Goal: Communication & Community: Connect with others

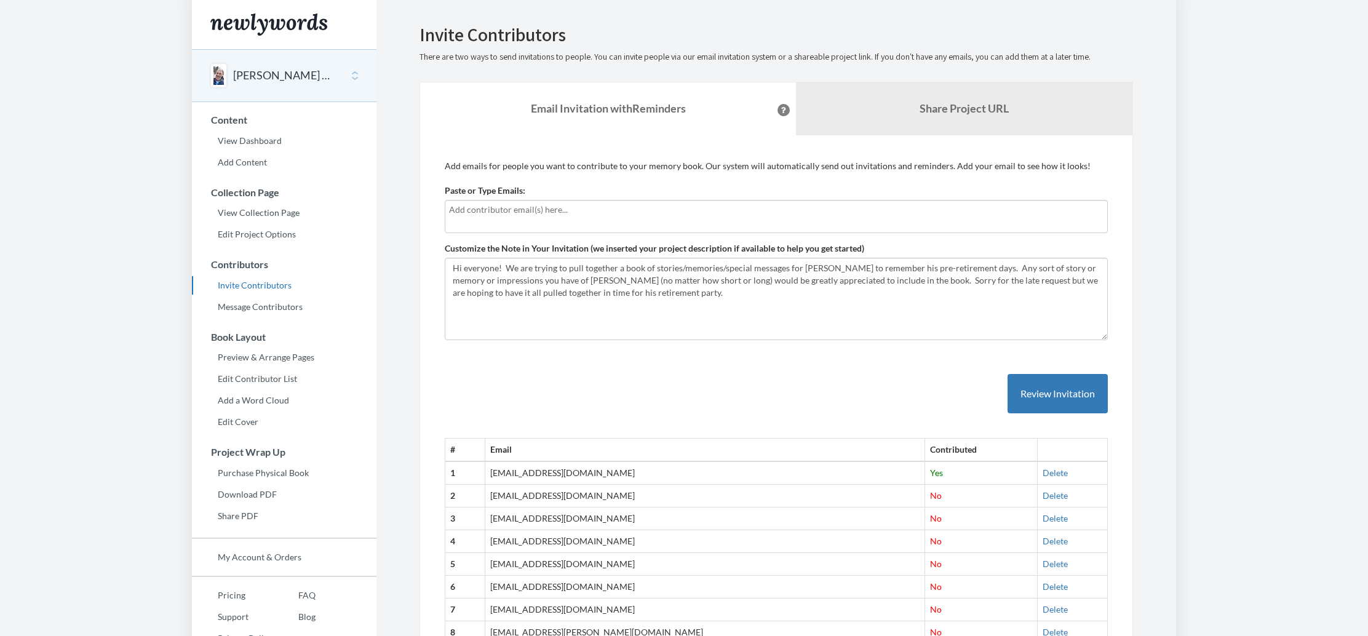
click at [517, 210] on input "text" at bounding box center [776, 210] width 654 height 14
type input "[PERSON_NAME][EMAIL_ADDRESS][PERSON_NAME][DOMAIN_NAME]"
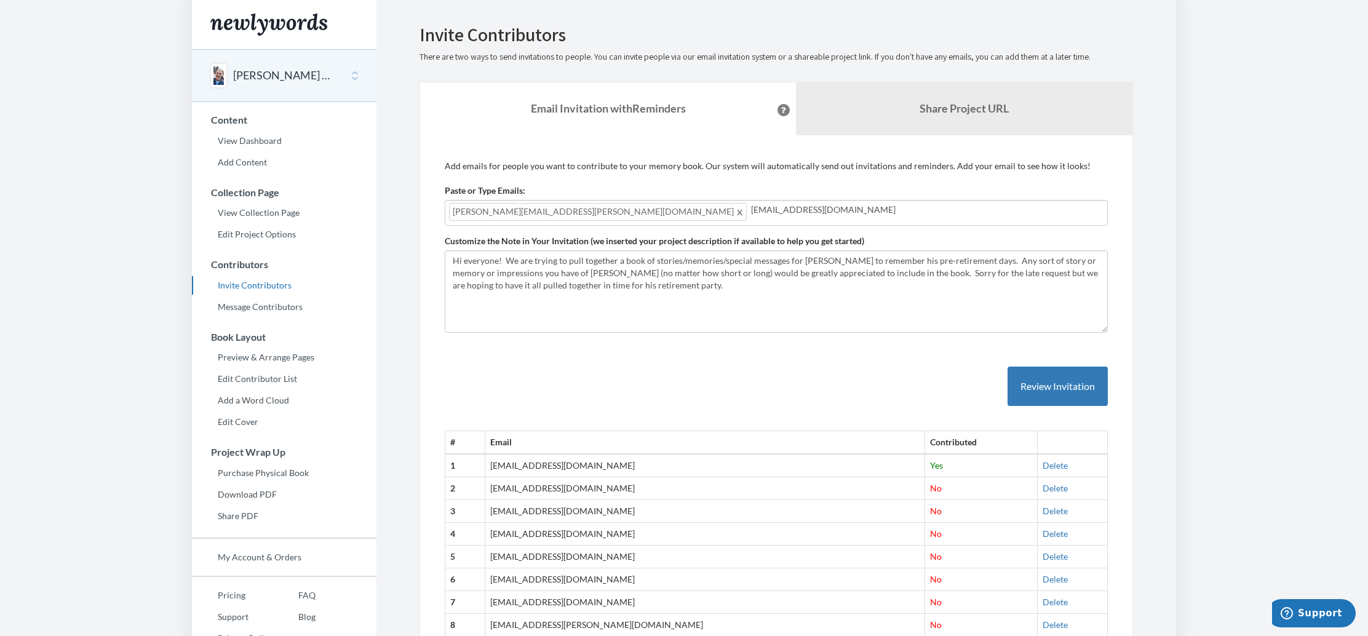
type input "[EMAIL_ADDRESS][DOMAIN_NAME]"
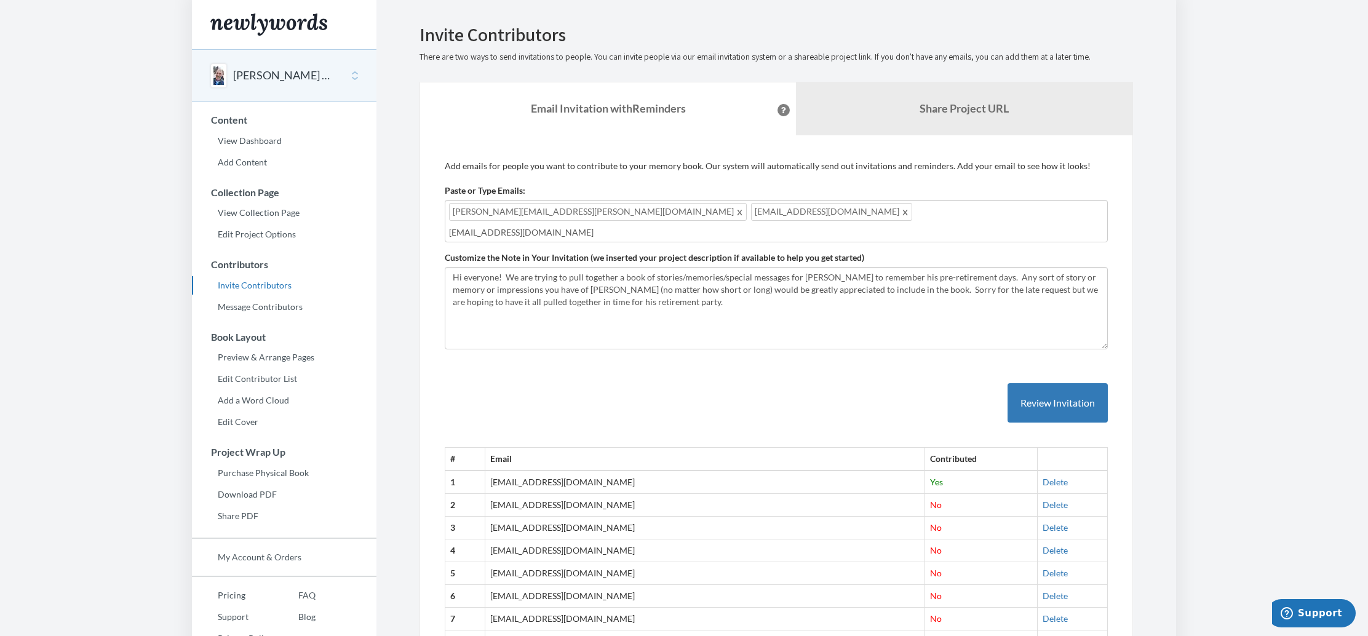
type input "[EMAIL_ADDRESS][DOMAIN_NAME]"
type input "[PERSON_NAME][EMAIL_ADDRESS][PERSON_NAME][DOMAIN_NAME]"
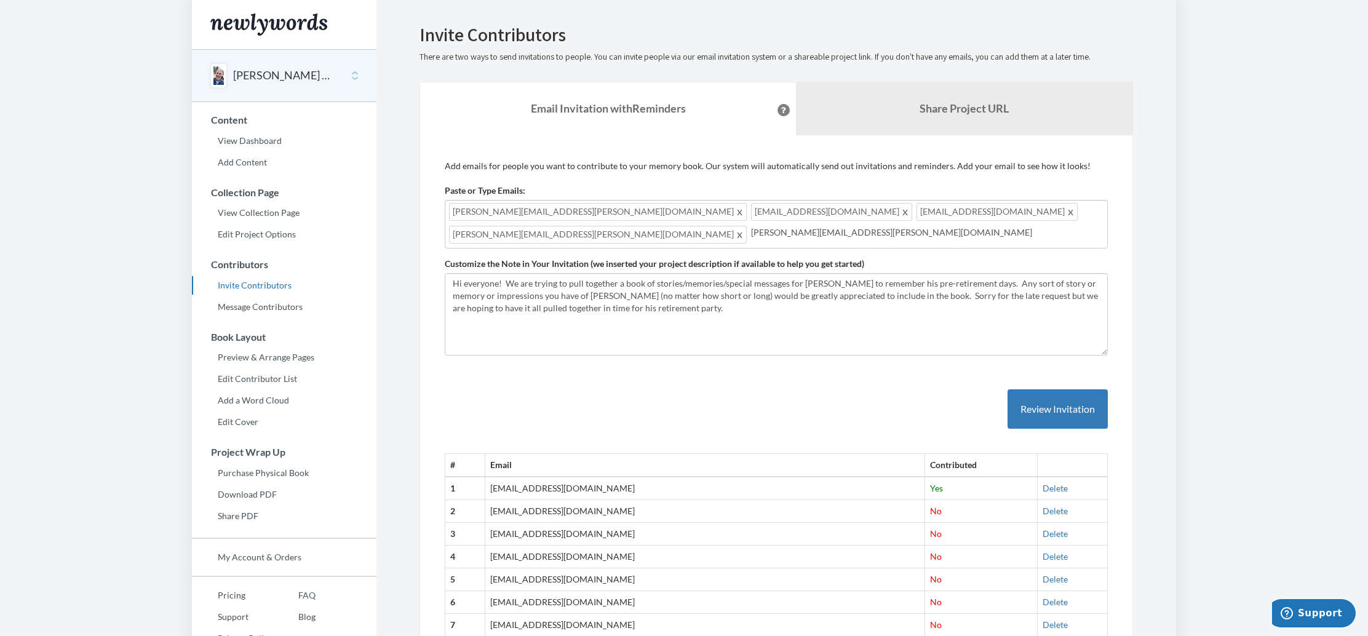
type input "[PERSON_NAME][EMAIL_ADDRESS][PERSON_NAME][DOMAIN_NAME]"
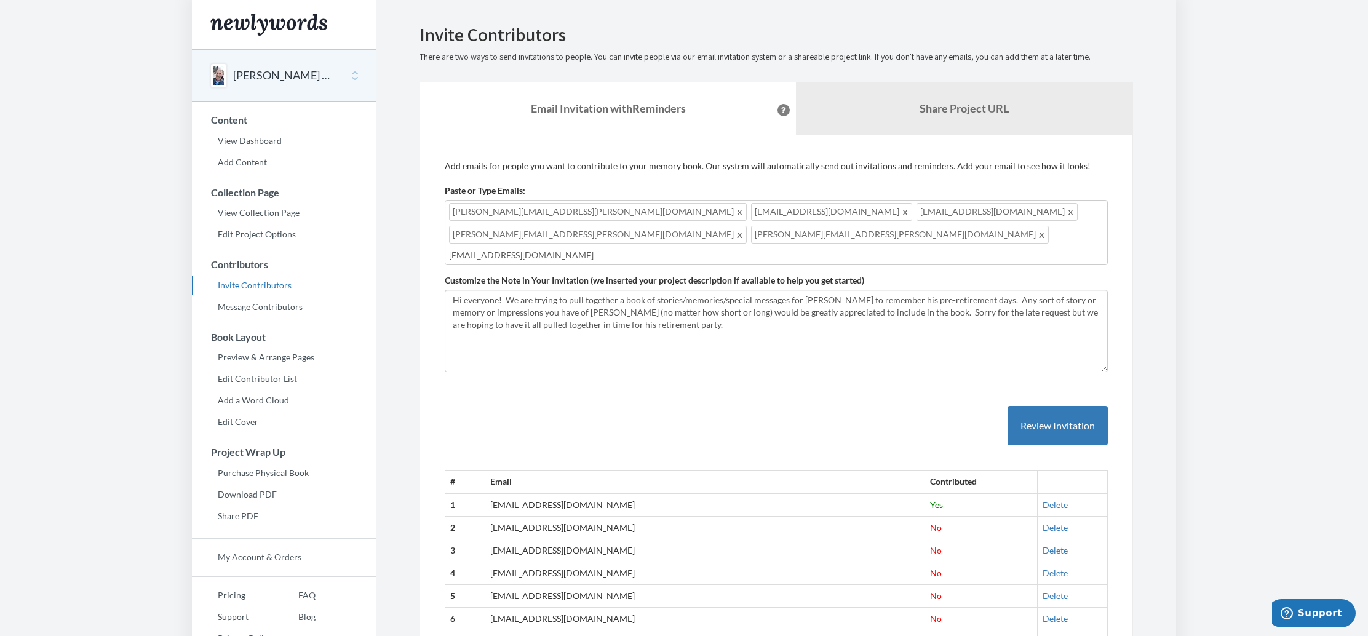
type input "[EMAIL_ADDRESS][DOMAIN_NAME]"
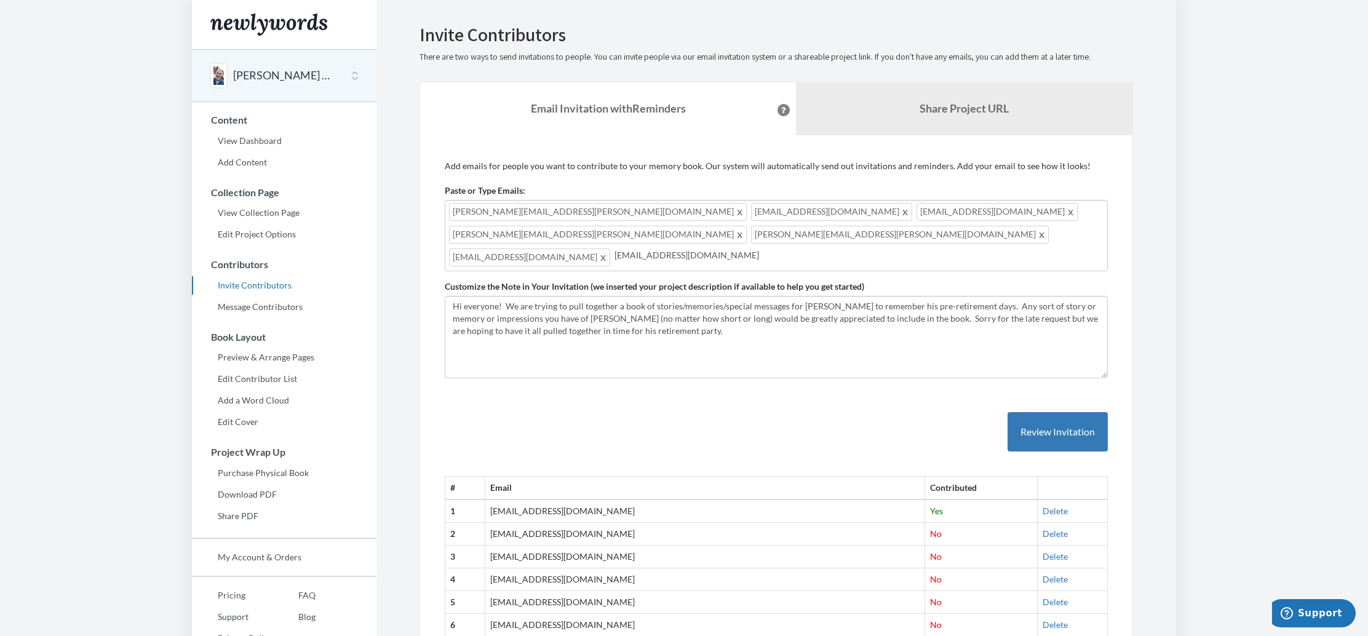
type input "[EMAIL_ADDRESS][DOMAIN_NAME]"
type input "[PERSON_NAME][EMAIL_ADDRESS][PERSON_NAME][DOMAIN_NAME]"
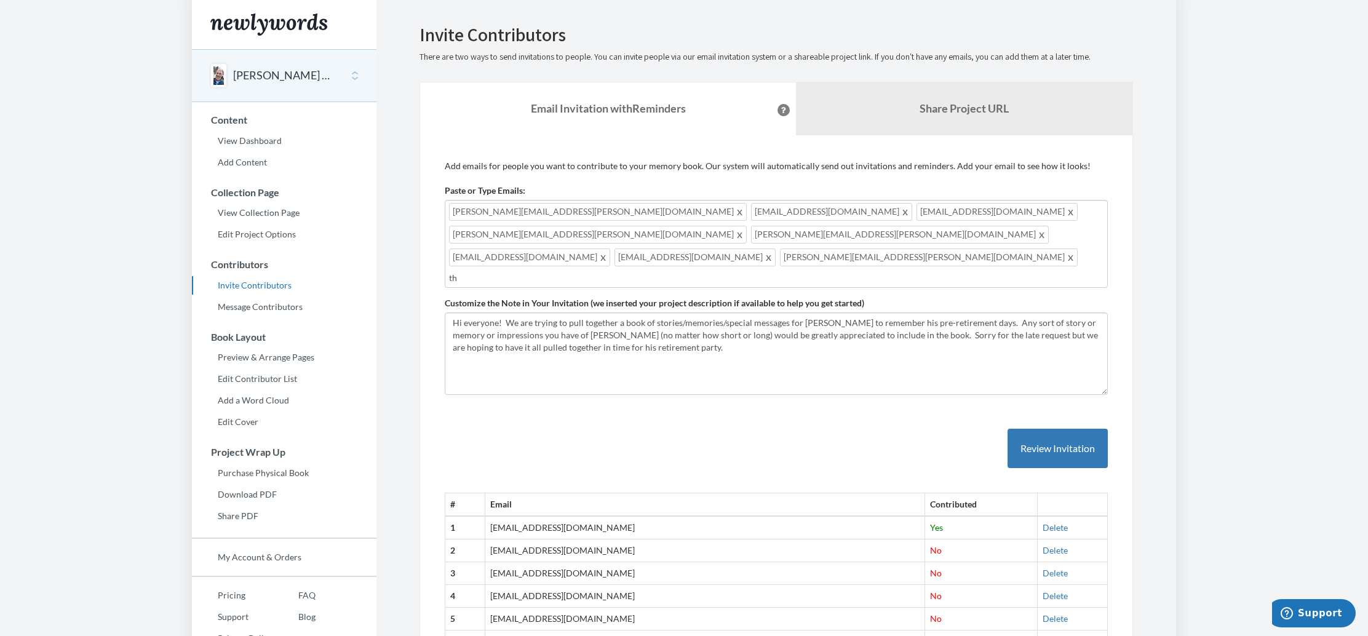
type input "t"
type input "[PERSON_NAME][EMAIL_ADDRESS][PERSON_NAME][DOMAIN_NAME]"
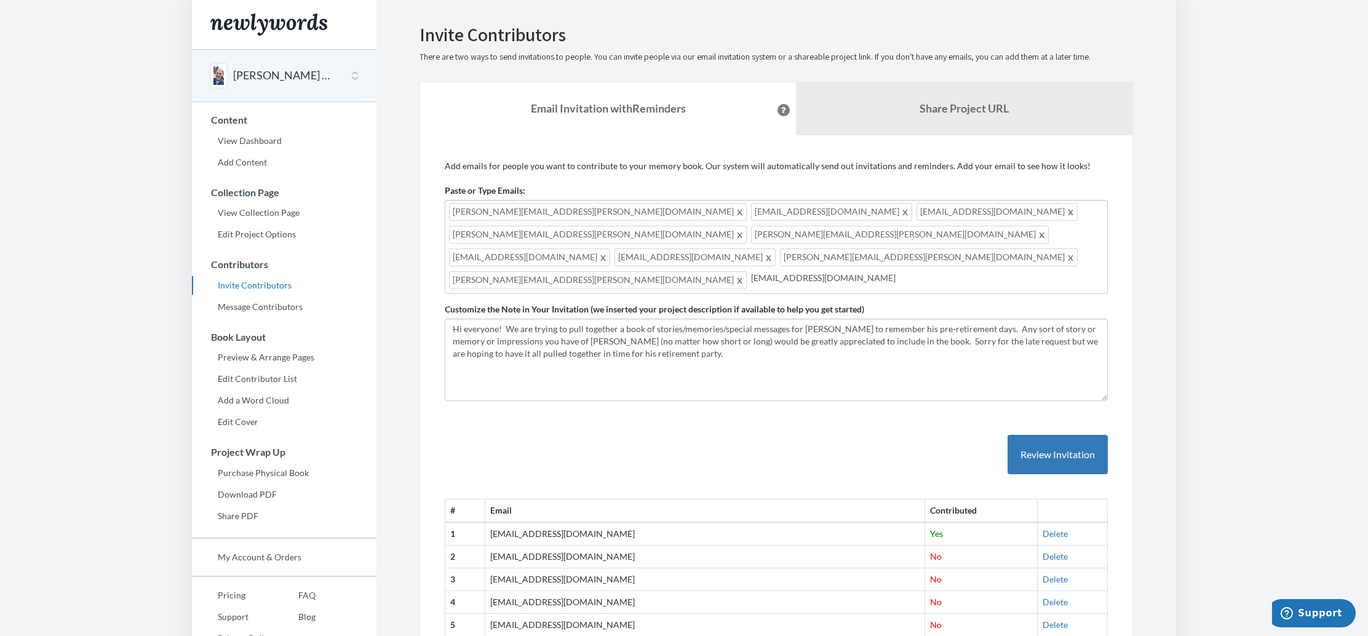
type input "[EMAIL_ADDRESS][DOMAIN_NAME]"
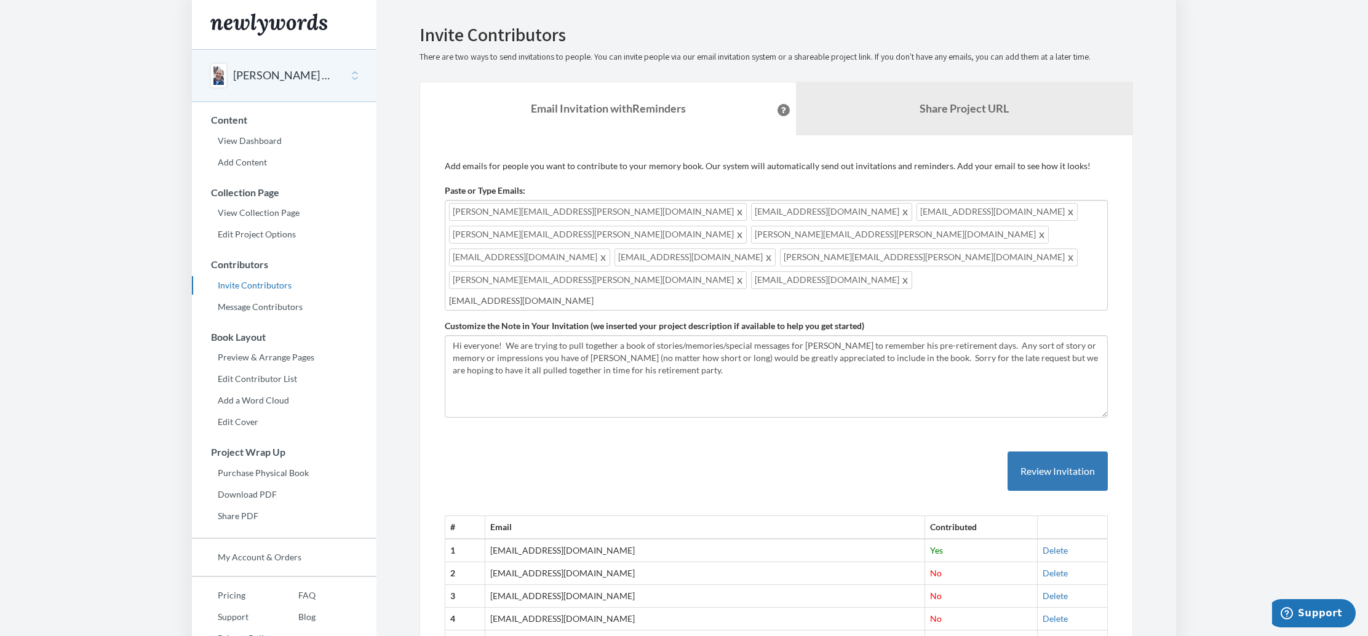
type input "[EMAIL_ADDRESS][DOMAIN_NAME]"
type input "[PERSON_NAME][EMAIL_ADDRESS][PERSON_NAME][DOMAIN_NAME]"
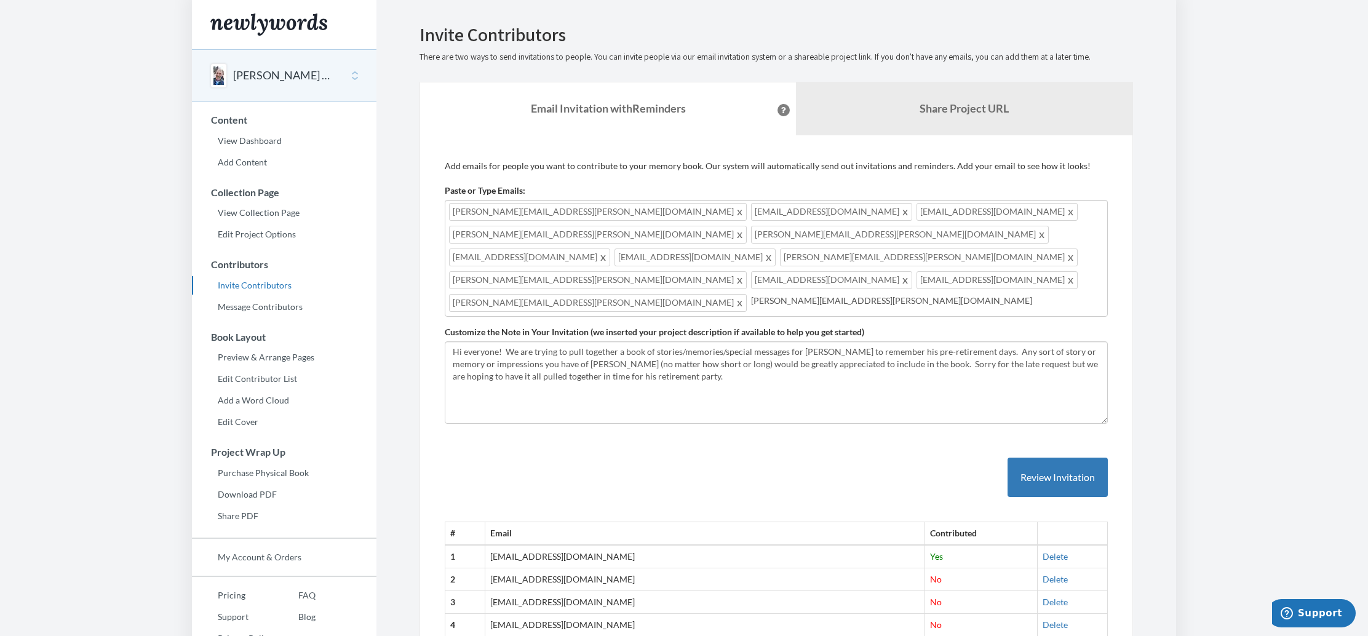
type input "[PERSON_NAME][EMAIL_ADDRESS][PERSON_NAME][DOMAIN_NAME]"
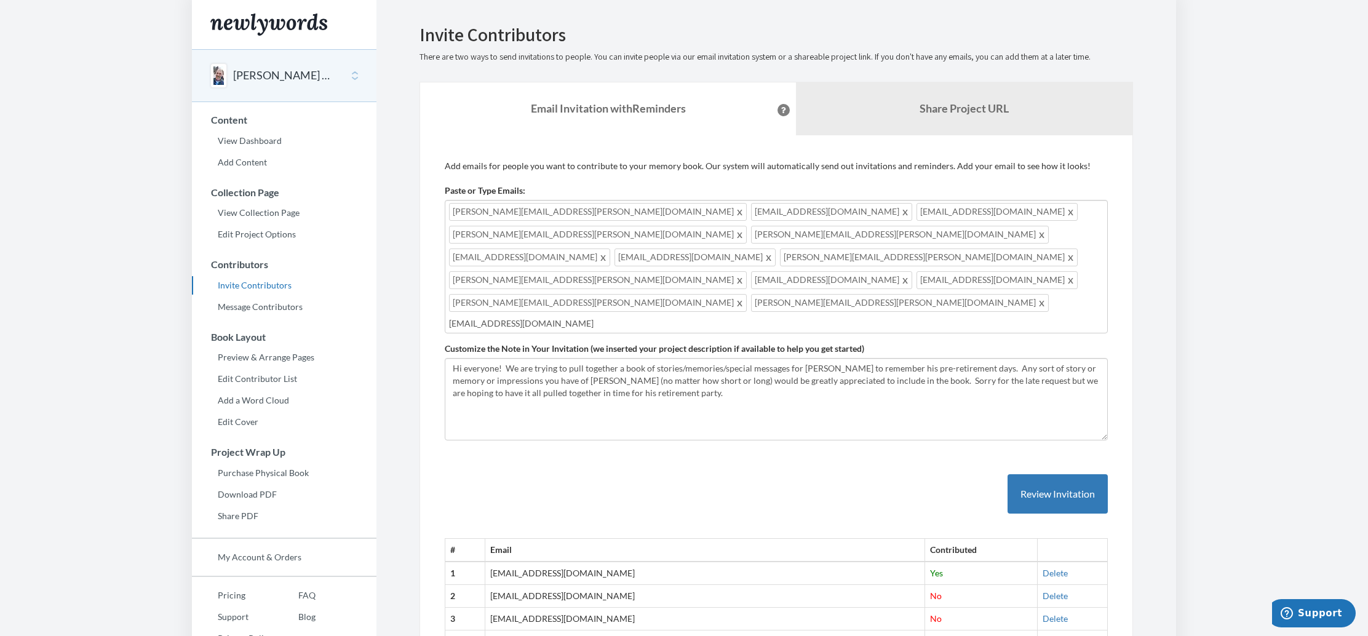
type input "[EMAIL_ADDRESS][DOMAIN_NAME]"
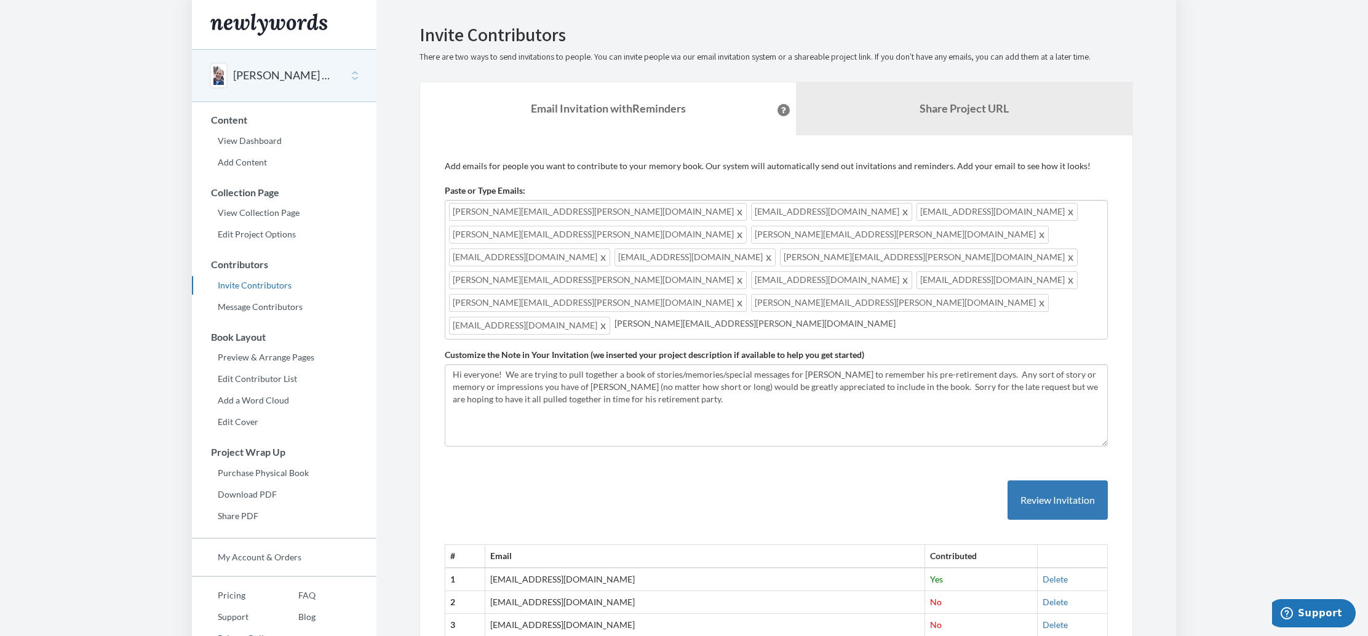
type input "[PERSON_NAME][EMAIL_ADDRESS][PERSON_NAME][DOMAIN_NAME]"
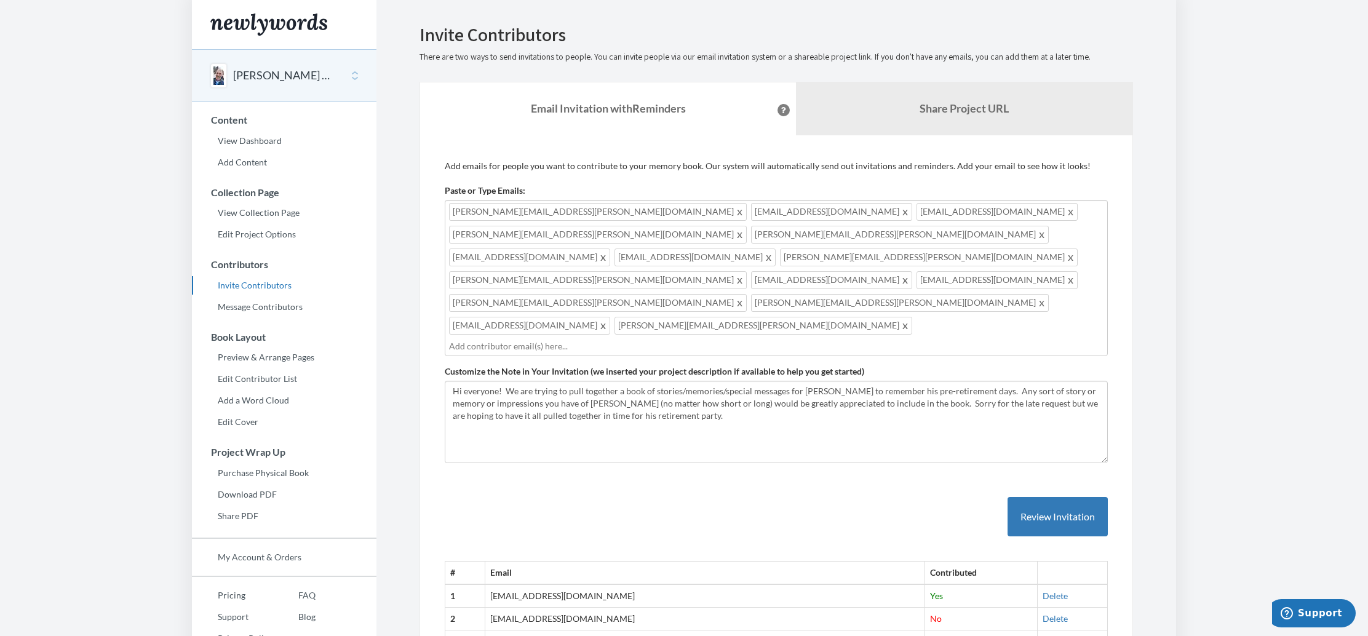
scroll to position [1, 0]
click at [1075, 496] on button "Review Invitation" at bounding box center [1058, 516] width 100 height 40
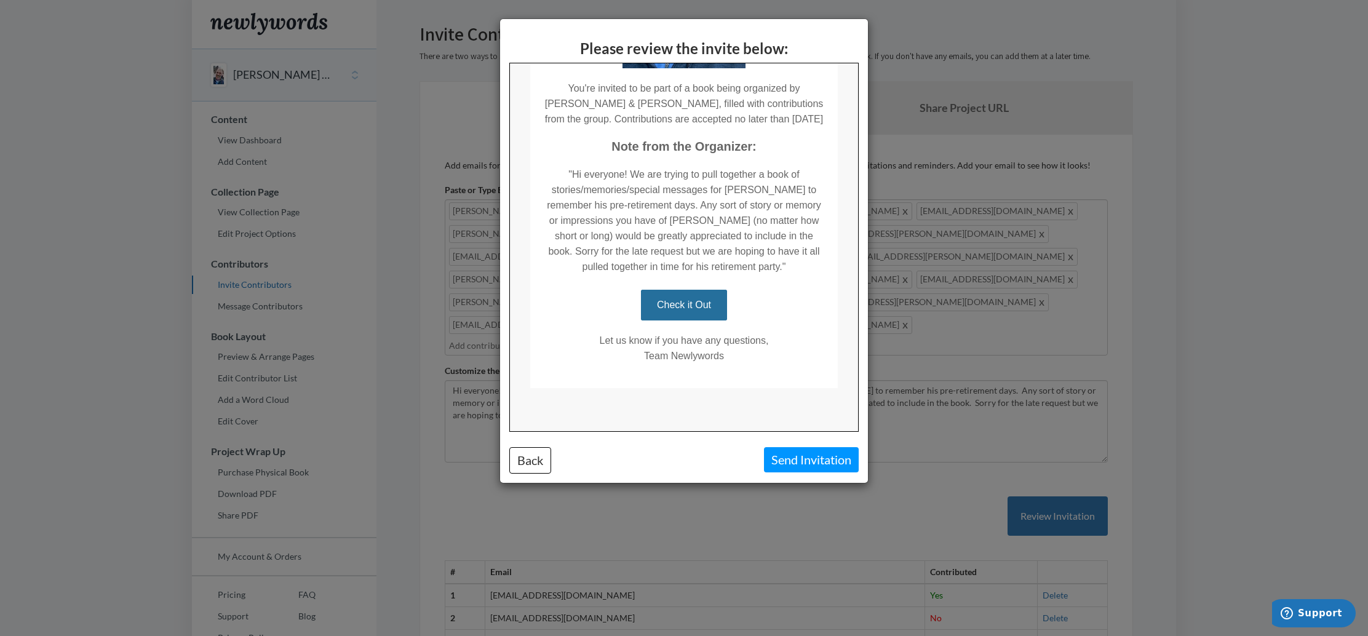
scroll to position [283, 0]
click at [784, 457] on button "Send Invitation" at bounding box center [811, 459] width 95 height 25
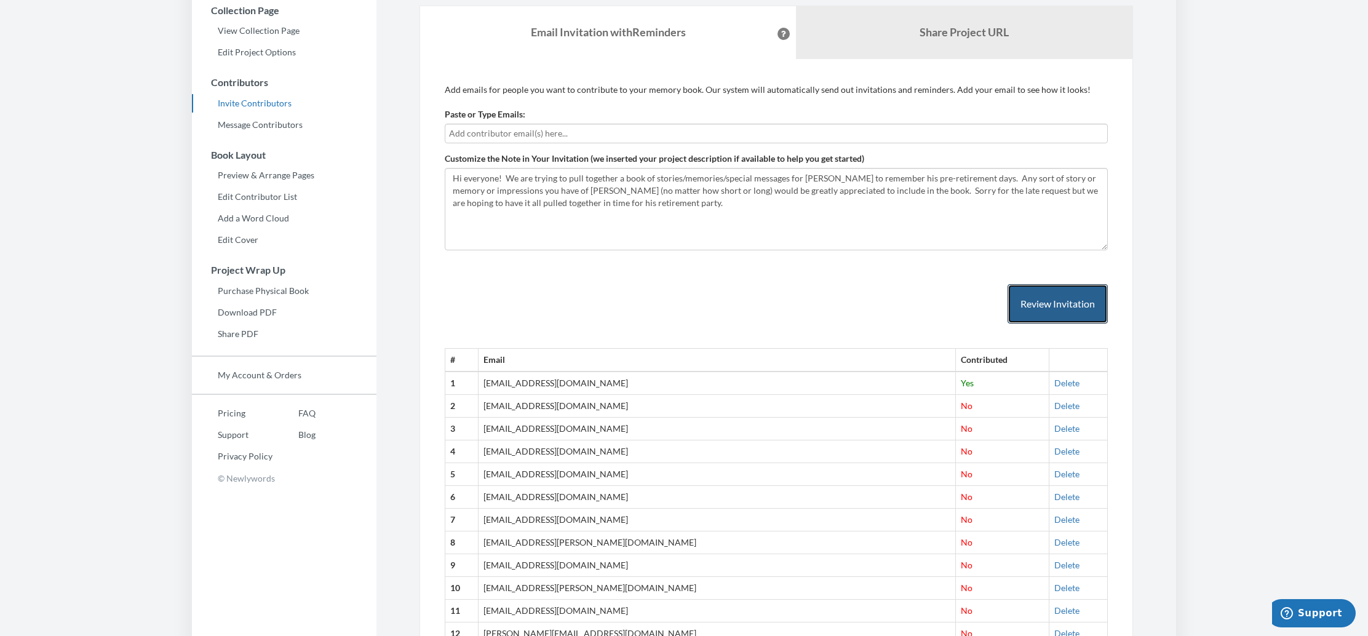
scroll to position [175, 0]
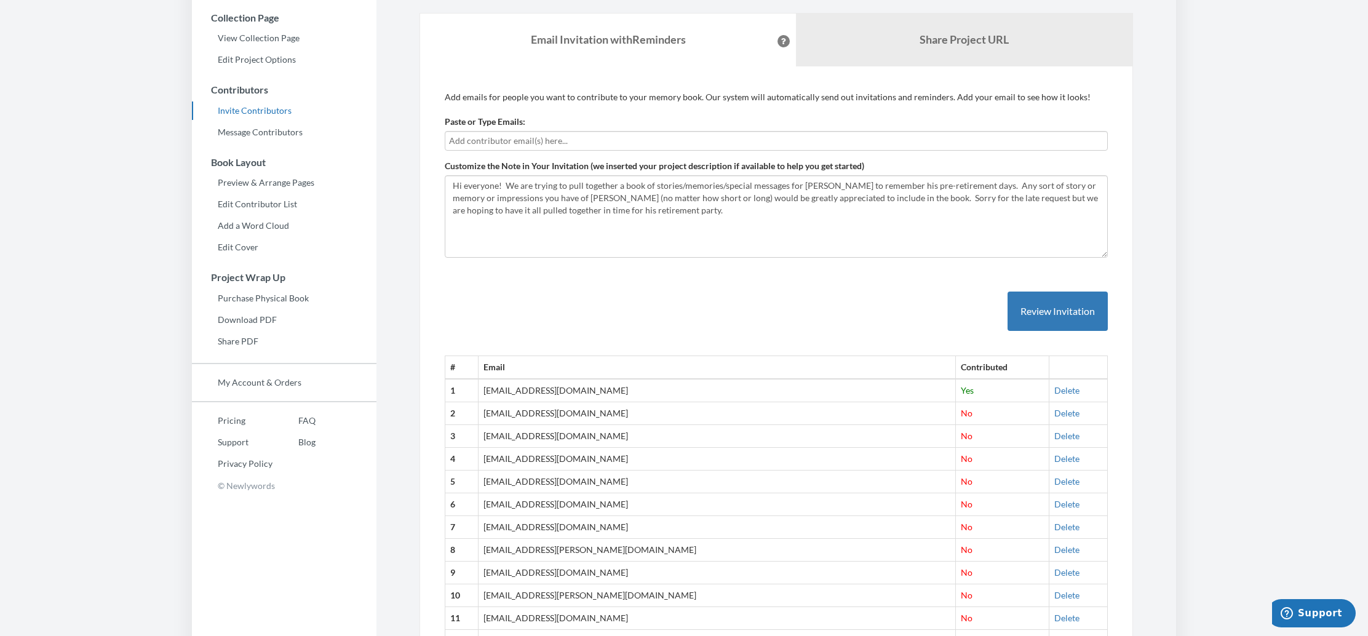
click at [748, 143] on input "text" at bounding box center [776, 141] width 654 height 14
type input "[PERSON_NAME][EMAIL_ADDRESS][DOMAIN_NAME]"
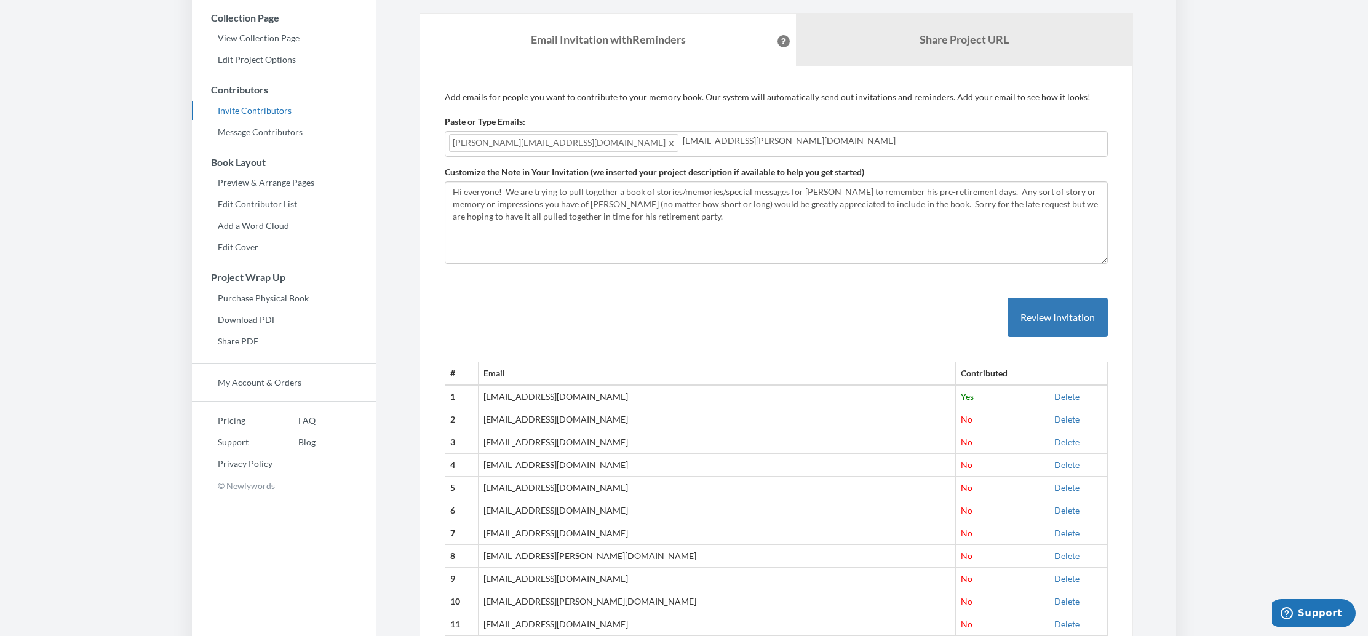
type input "[EMAIL_ADDRESS][PERSON_NAME][DOMAIN_NAME]"
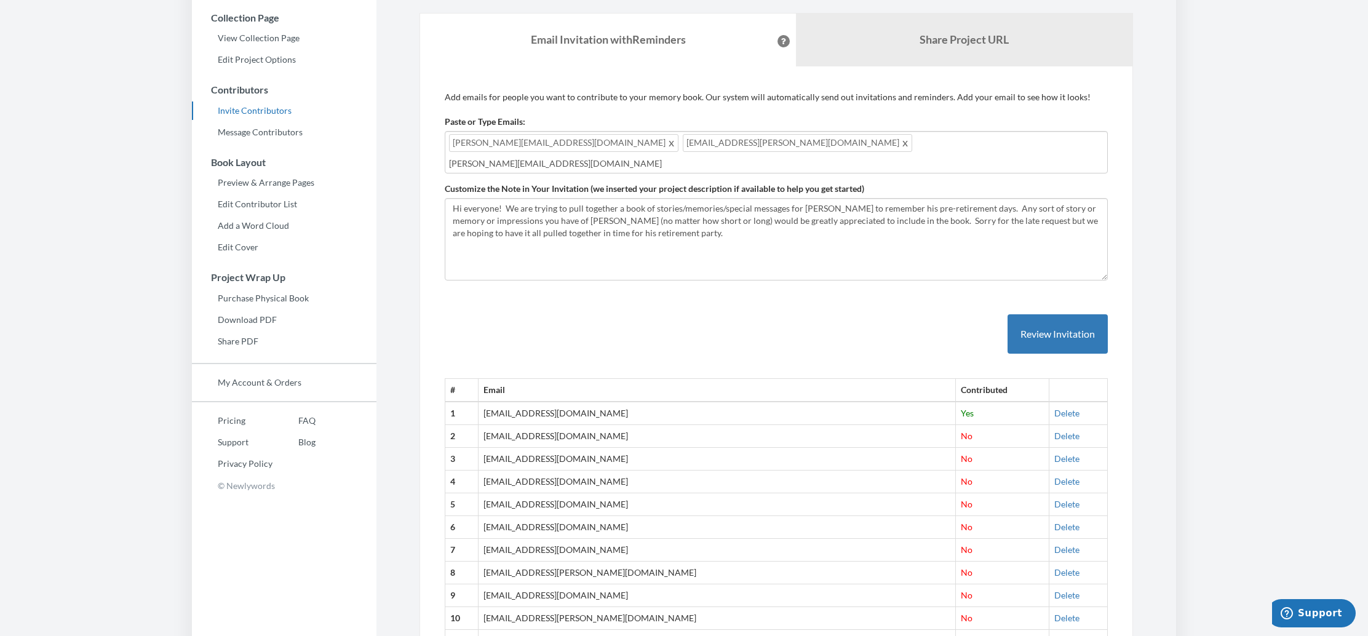
type input "[PERSON_NAME][EMAIL_ADDRESS][DOMAIN_NAME]"
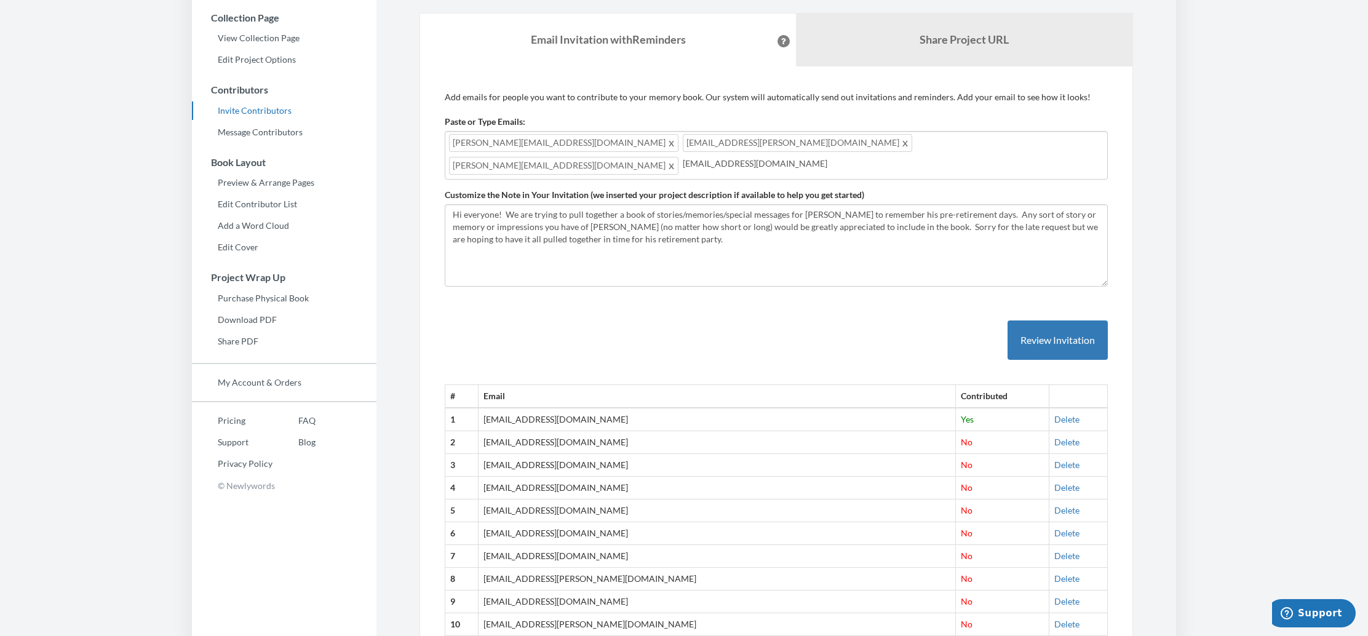
type input "[EMAIL_ADDRESS][DOMAIN_NAME]"
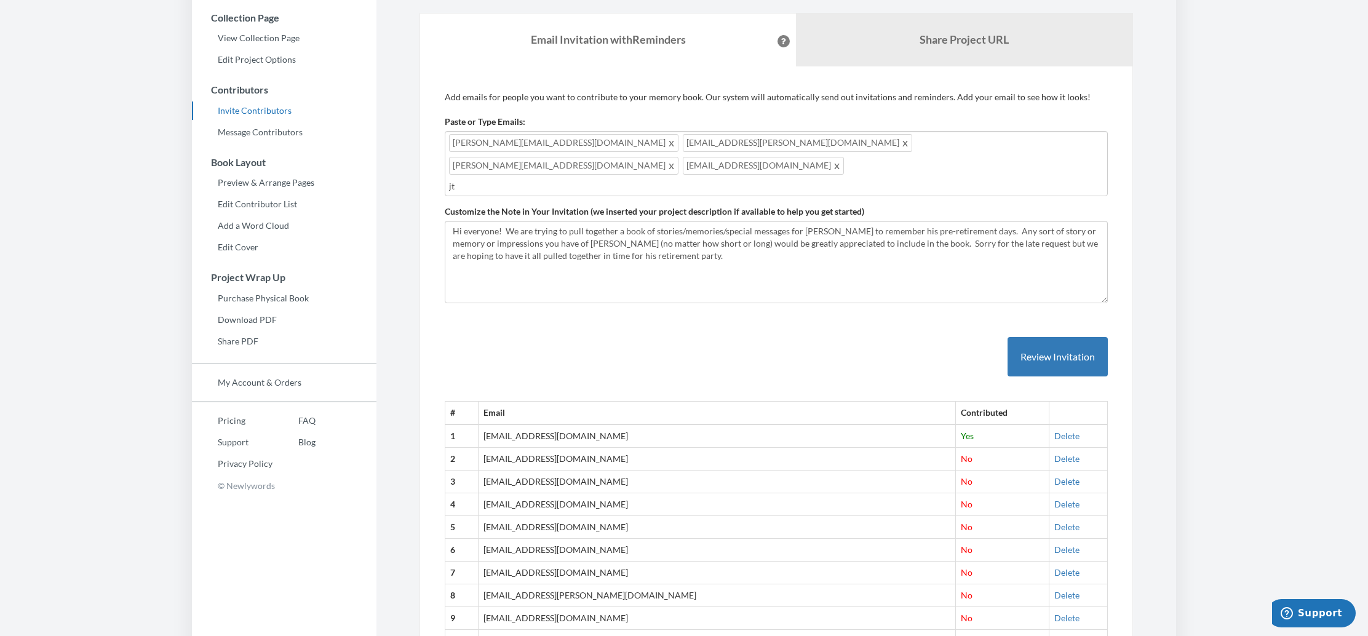
type input "j"
type input "[PERSON_NAME][EMAIL_ADDRESS][DOMAIN_NAME]"
type input "[PERSON_NAME][EMAIL_ADDRESS][PERSON_NAME][DOMAIN_NAME]"
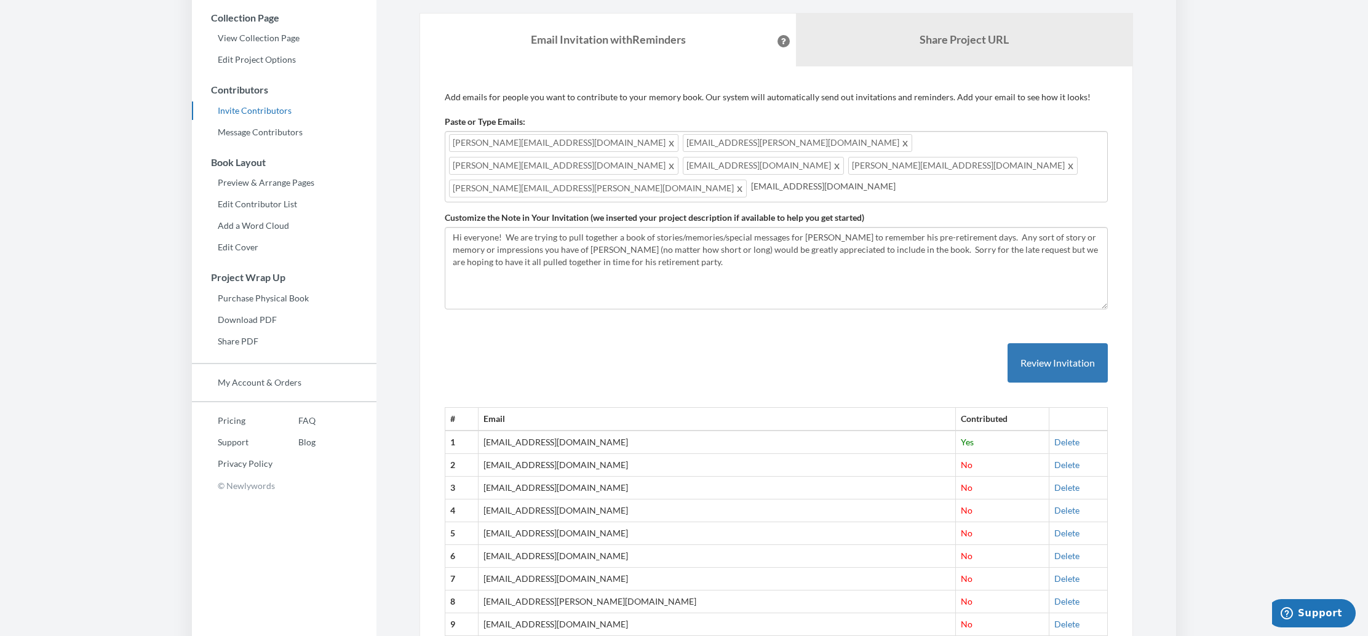
type input "[EMAIL_ADDRESS][DOMAIN_NAME]"
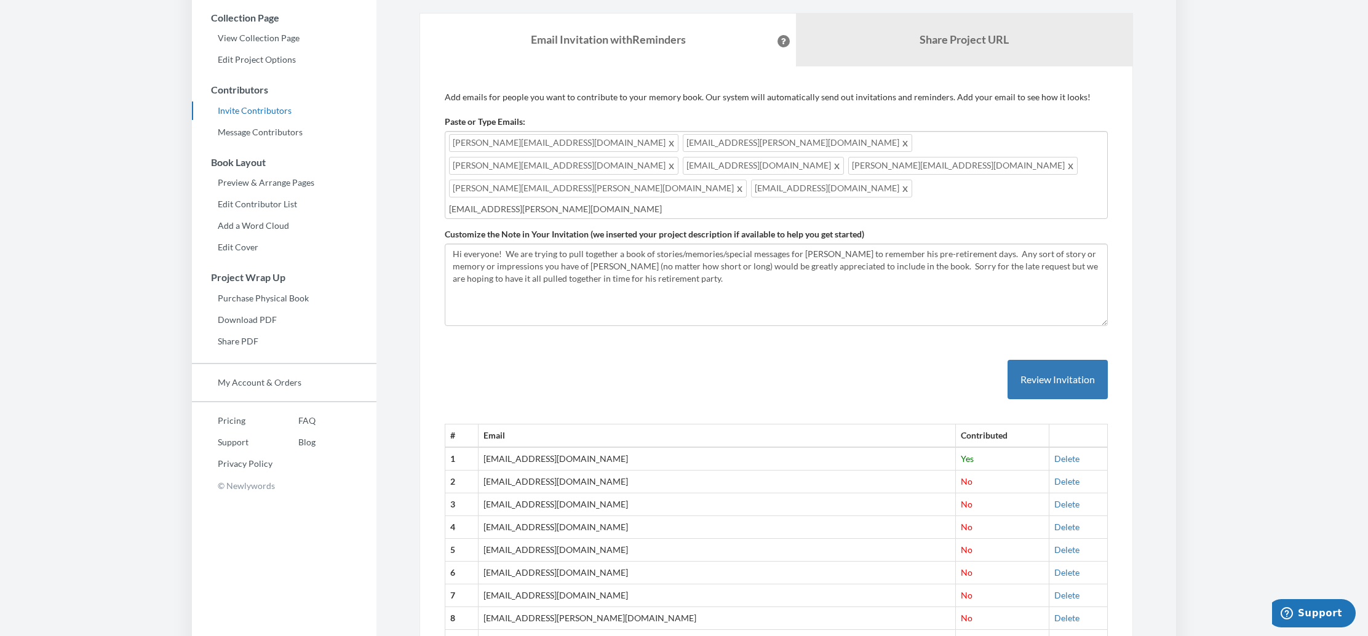
type input "[EMAIL_ADDRESS][PERSON_NAME][DOMAIN_NAME]"
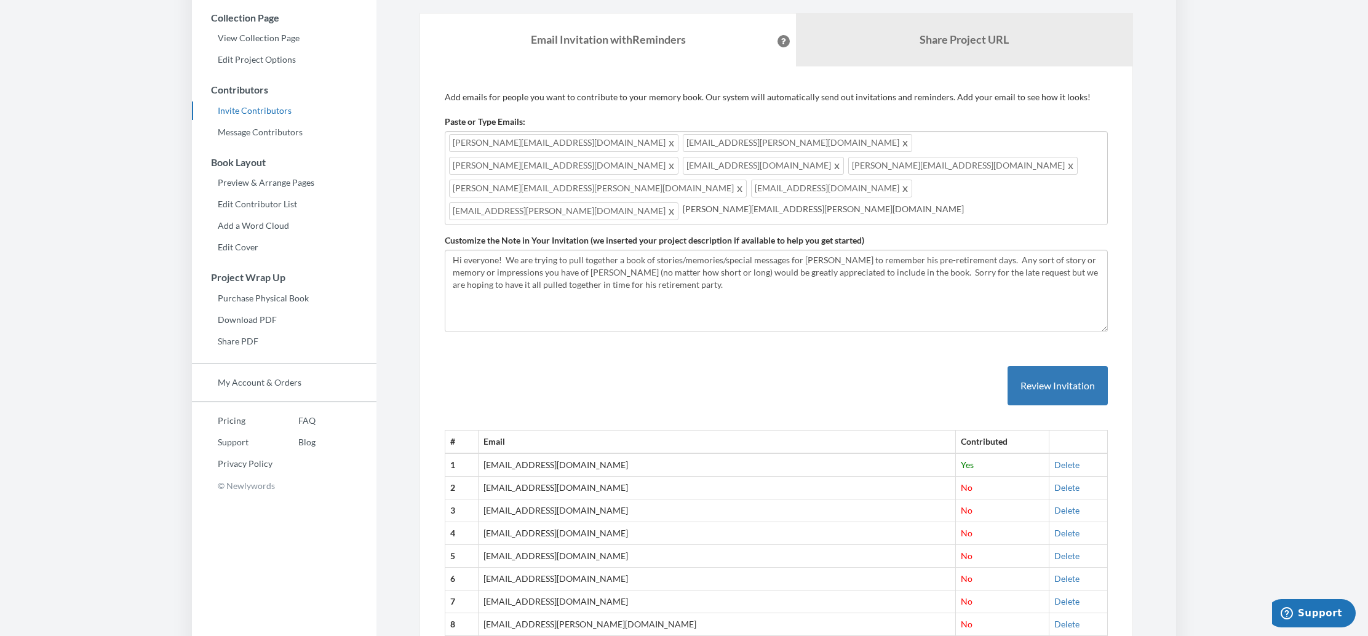
type input "[PERSON_NAME][EMAIL_ADDRESS][PERSON_NAME][DOMAIN_NAME]"
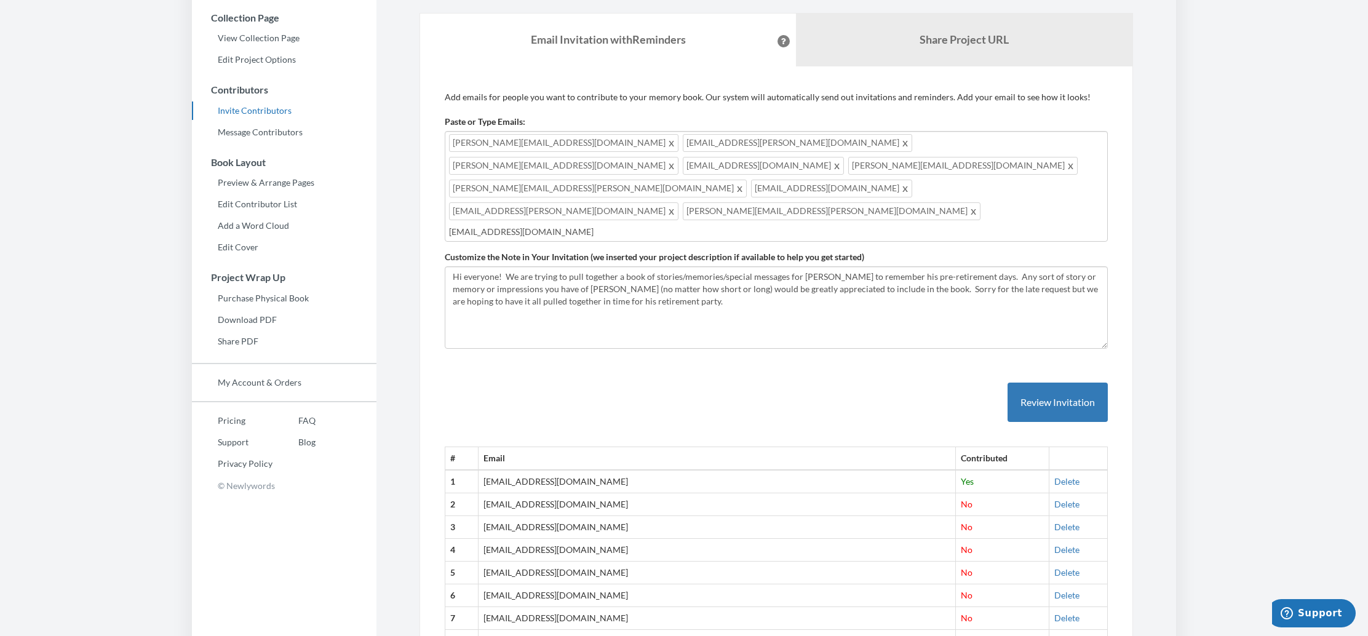
type input "[EMAIL_ADDRESS][DOMAIN_NAME]"
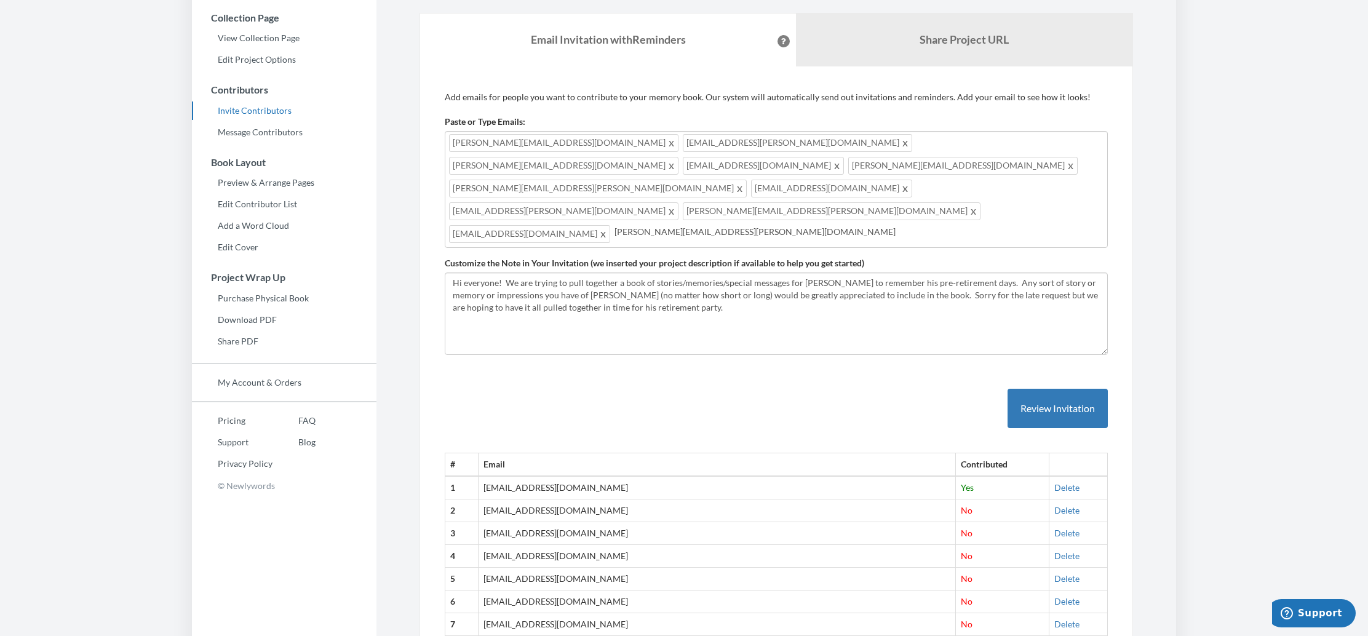
type input "[PERSON_NAME][EMAIL_ADDRESS][PERSON_NAME][DOMAIN_NAME]"
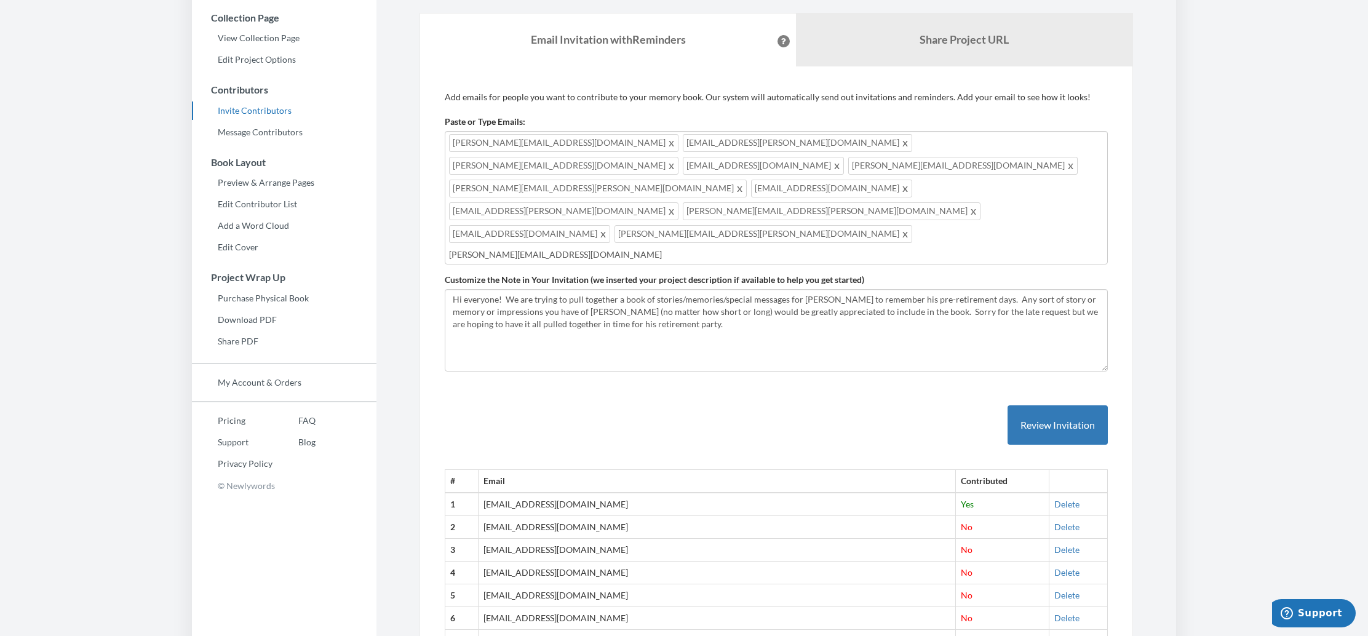
type input "[PERSON_NAME][EMAIL_ADDRESS][DOMAIN_NAME]"
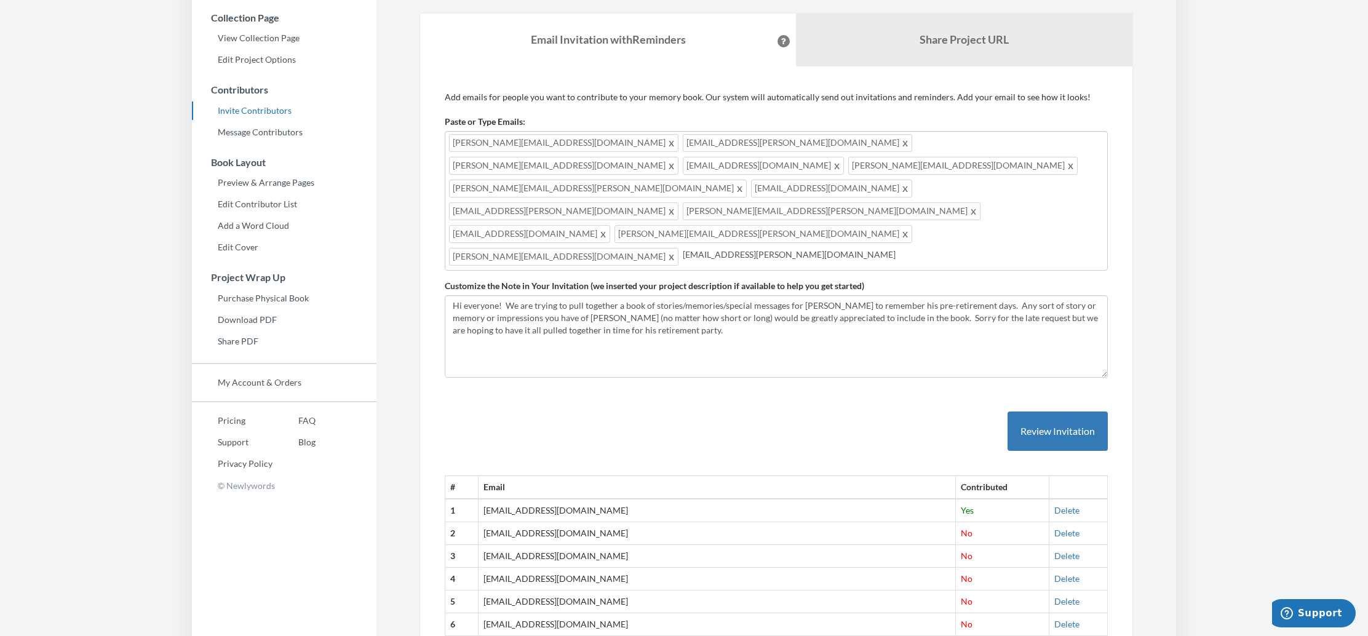
type input "[EMAIL_ADDRESS][PERSON_NAME][DOMAIN_NAME]"
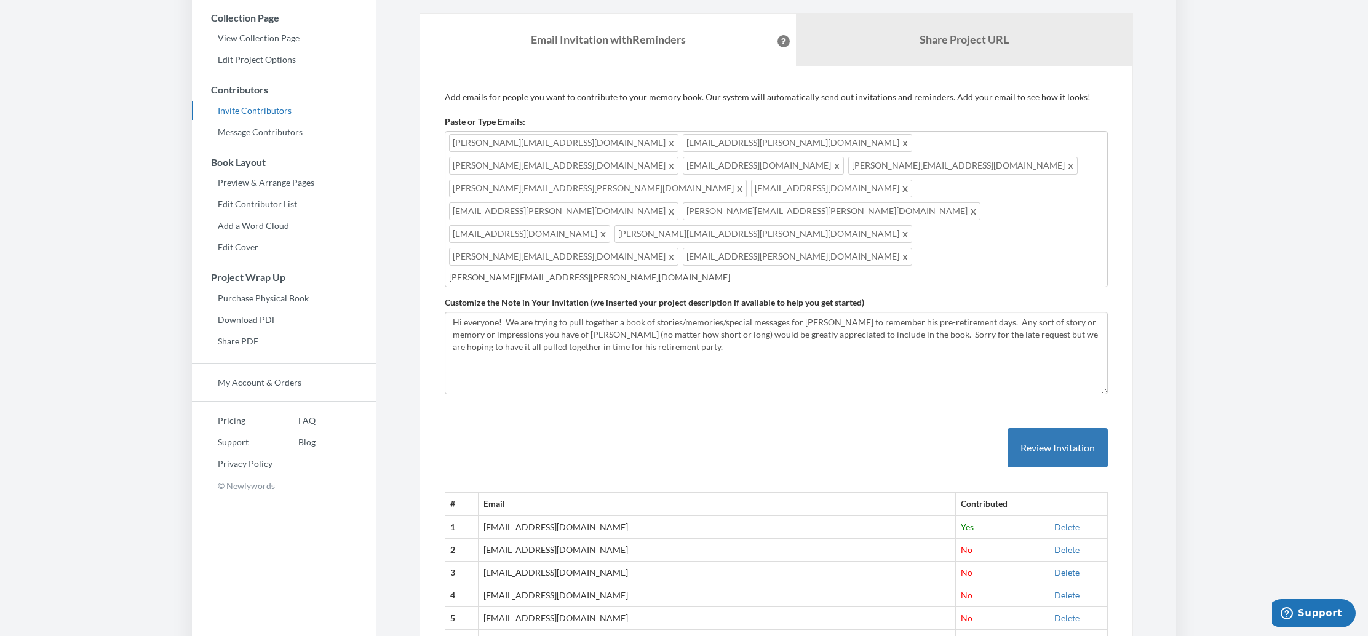
type input "[PERSON_NAME][EMAIL_ADDRESS][PERSON_NAME][DOMAIN_NAME]"
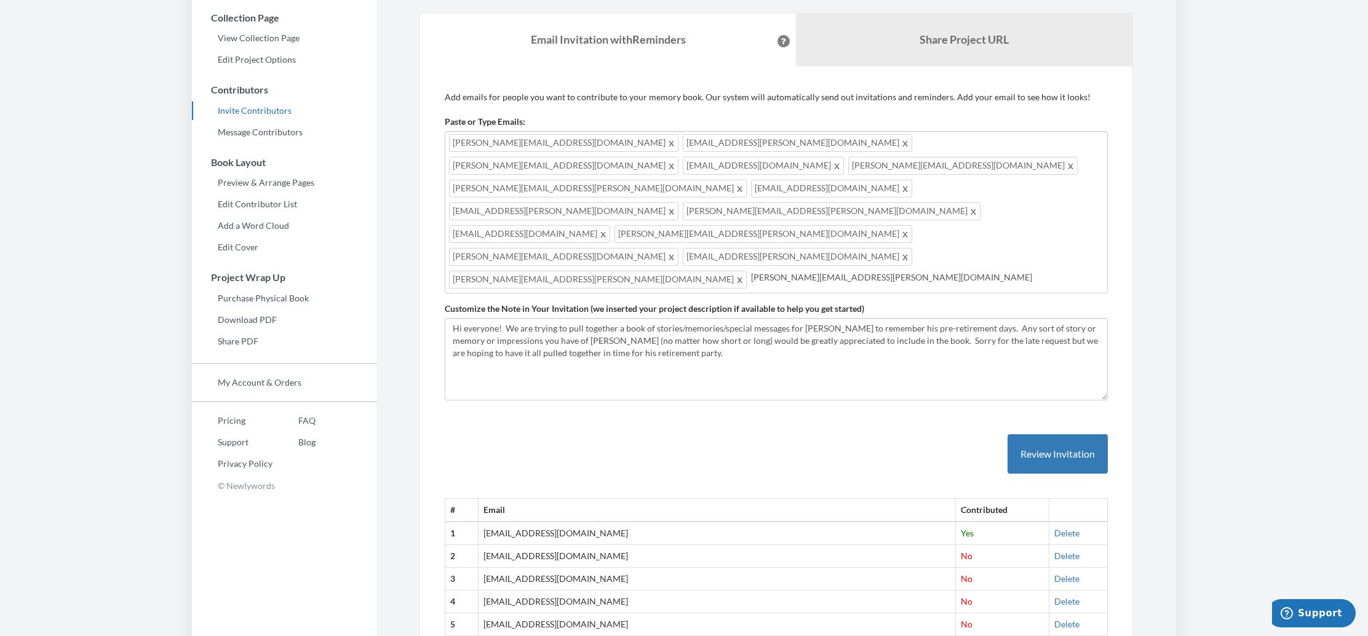
type input "[PERSON_NAME][EMAIL_ADDRESS][PERSON_NAME][DOMAIN_NAME]"
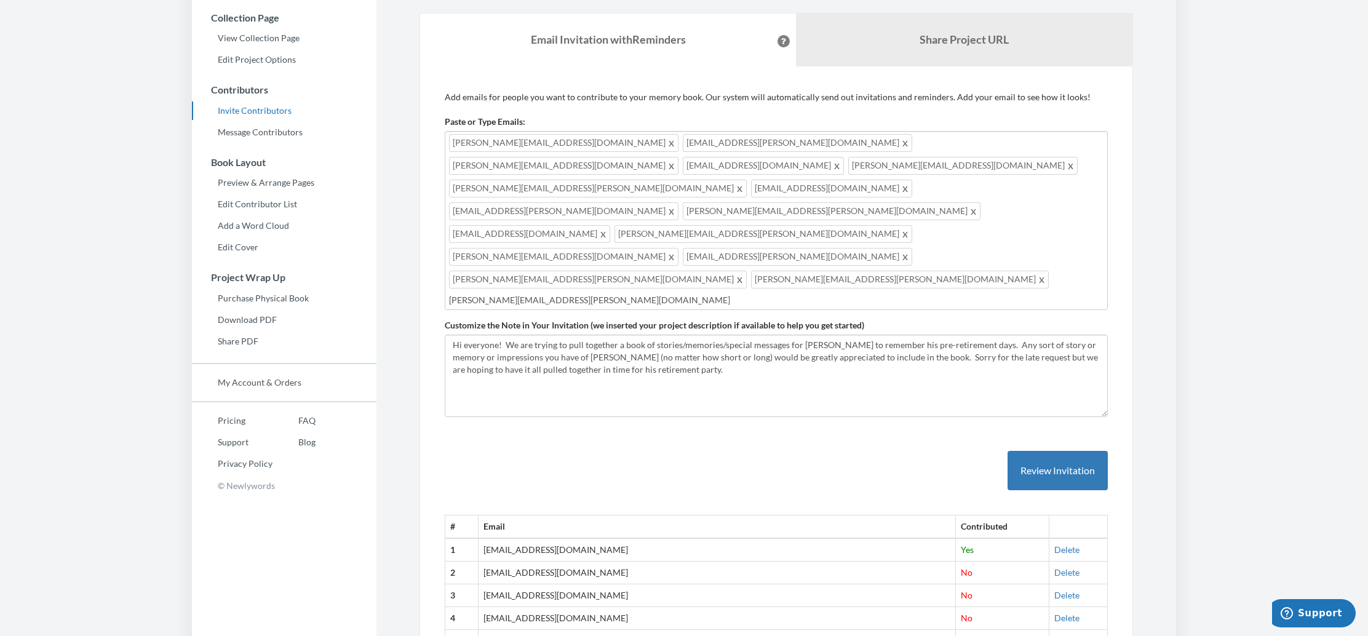
type input "[PERSON_NAME][EMAIL_ADDRESS][PERSON_NAME][DOMAIN_NAME]"
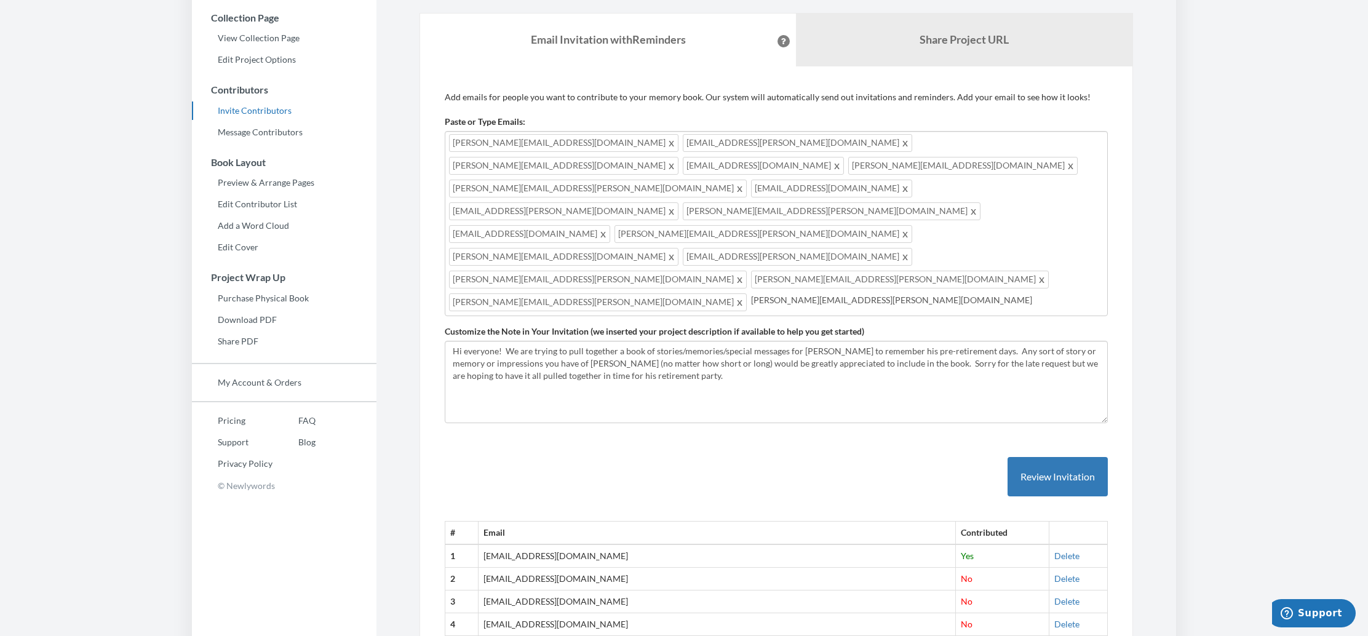
type input "[PERSON_NAME][EMAIL_ADDRESS][PERSON_NAME][DOMAIN_NAME]"
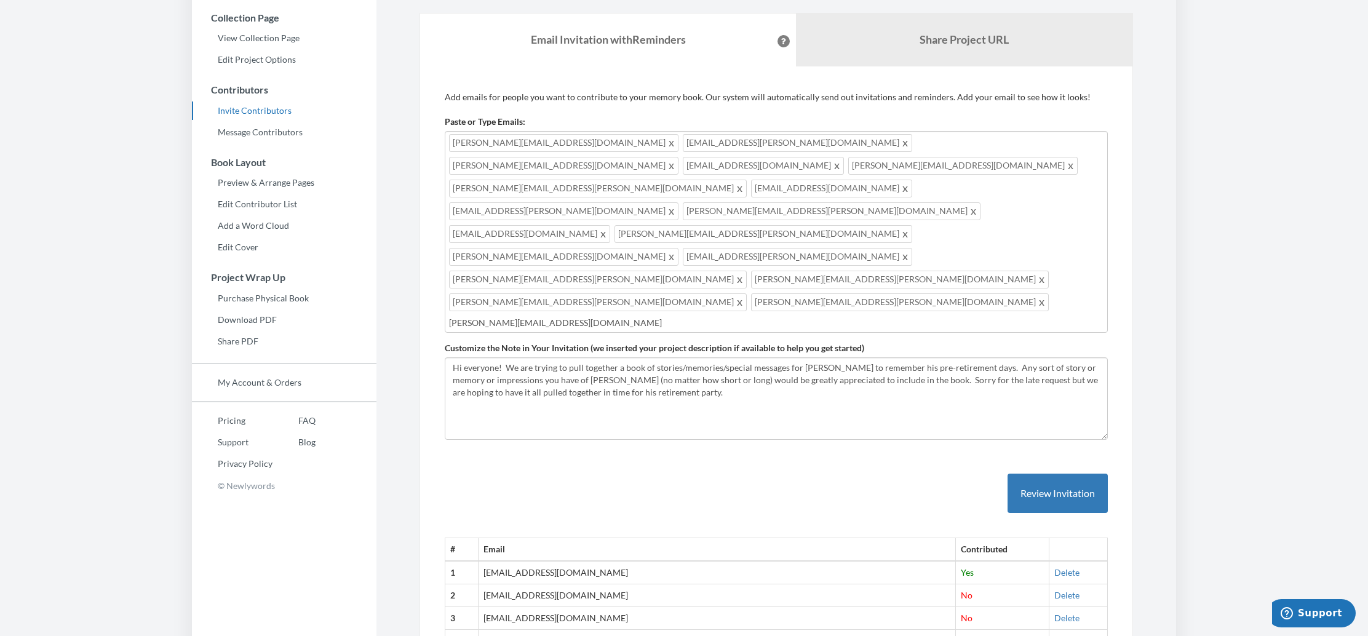
type input "[PERSON_NAME][EMAIL_ADDRESS][DOMAIN_NAME]"
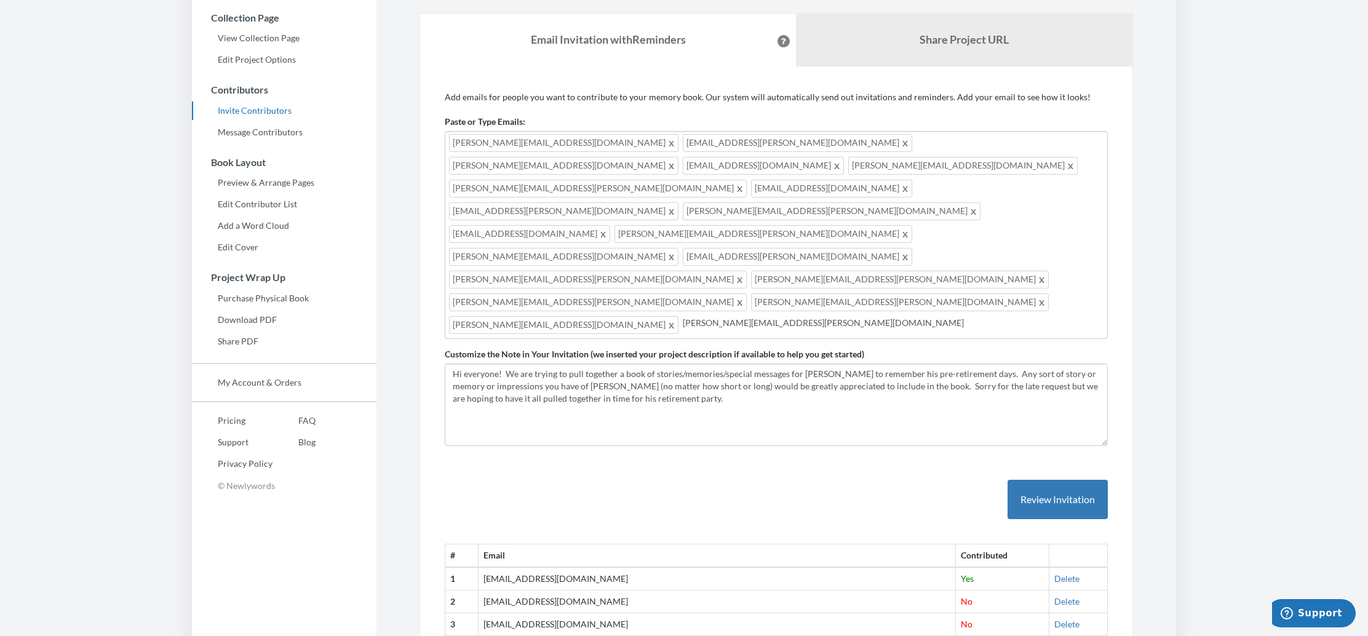
type input "[PERSON_NAME][EMAIL_ADDRESS][PERSON_NAME][DOMAIN_NAME]"
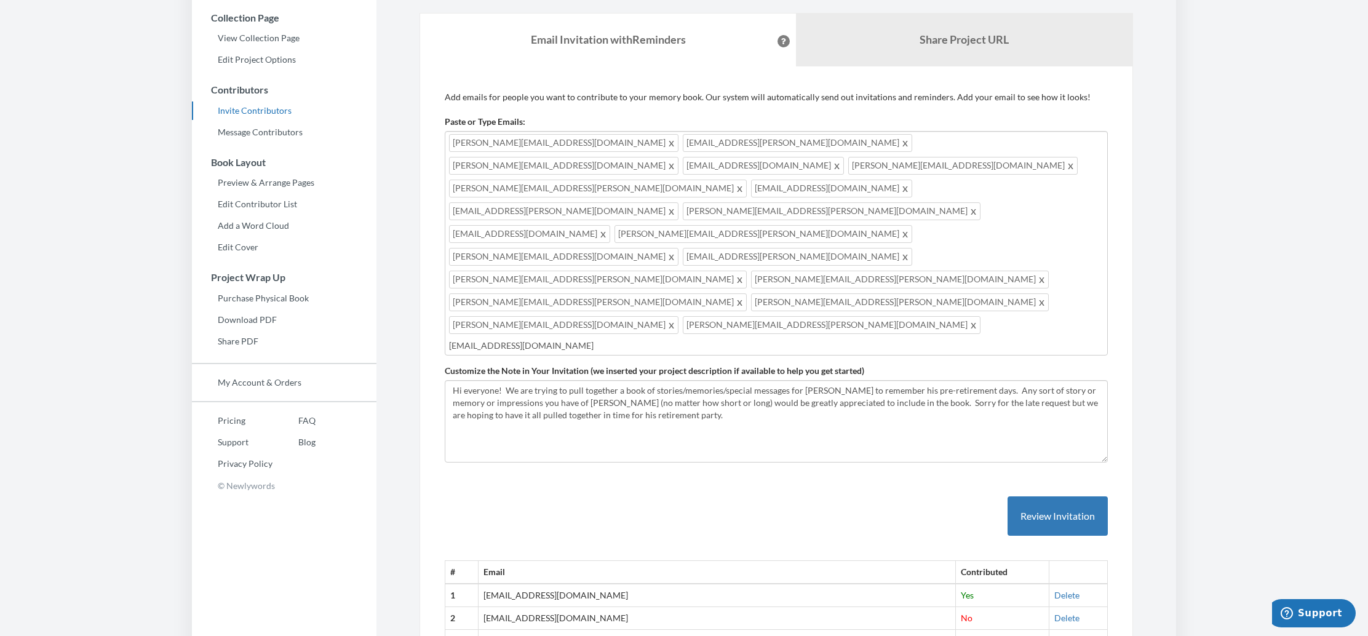
type input "[EMAIL_ADDRESS][DOMAIN_NAME]"
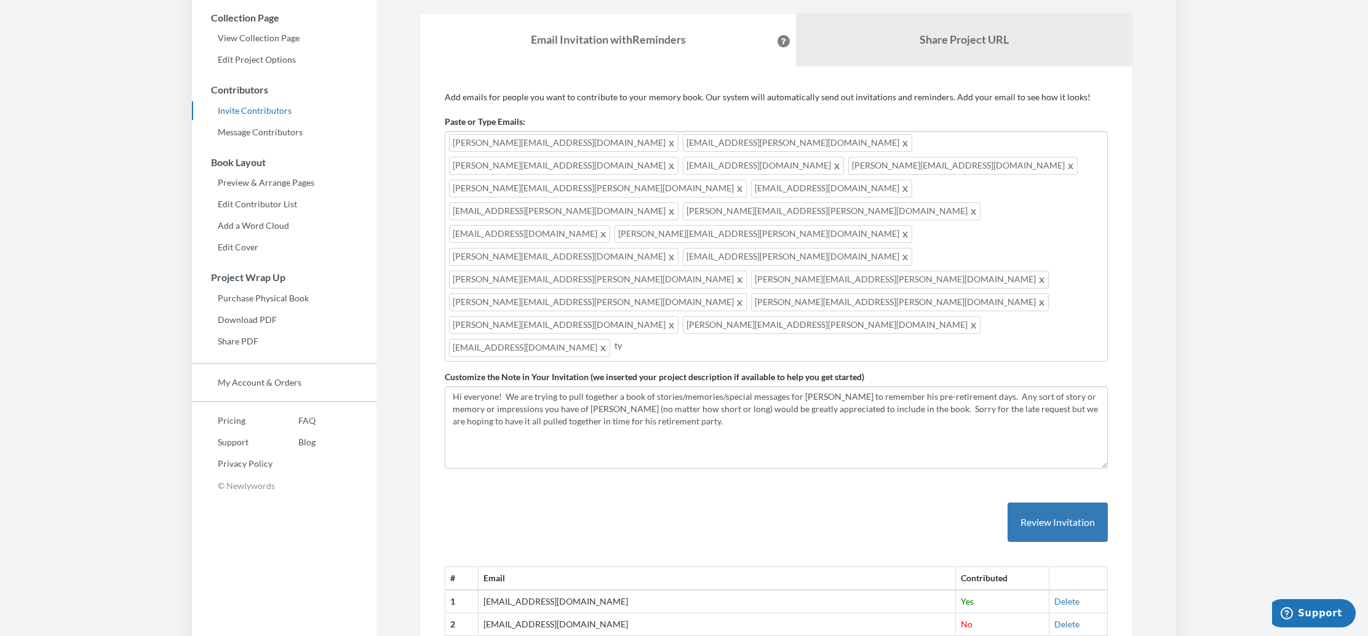
type input "t"
type input "[PERSON_NAME][EMAIL_ADDRESS][DOMAIN_NAME]"
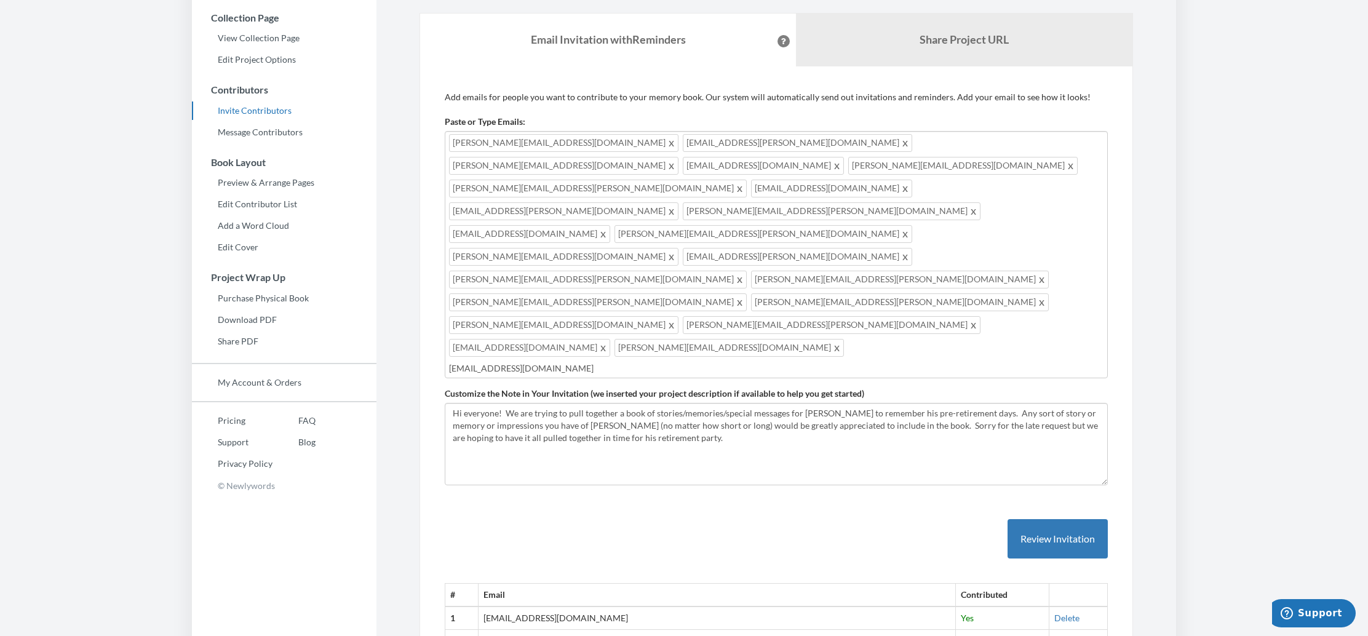
type input "[EMAIL_ADDRESS][DOMAIN_NAME]"
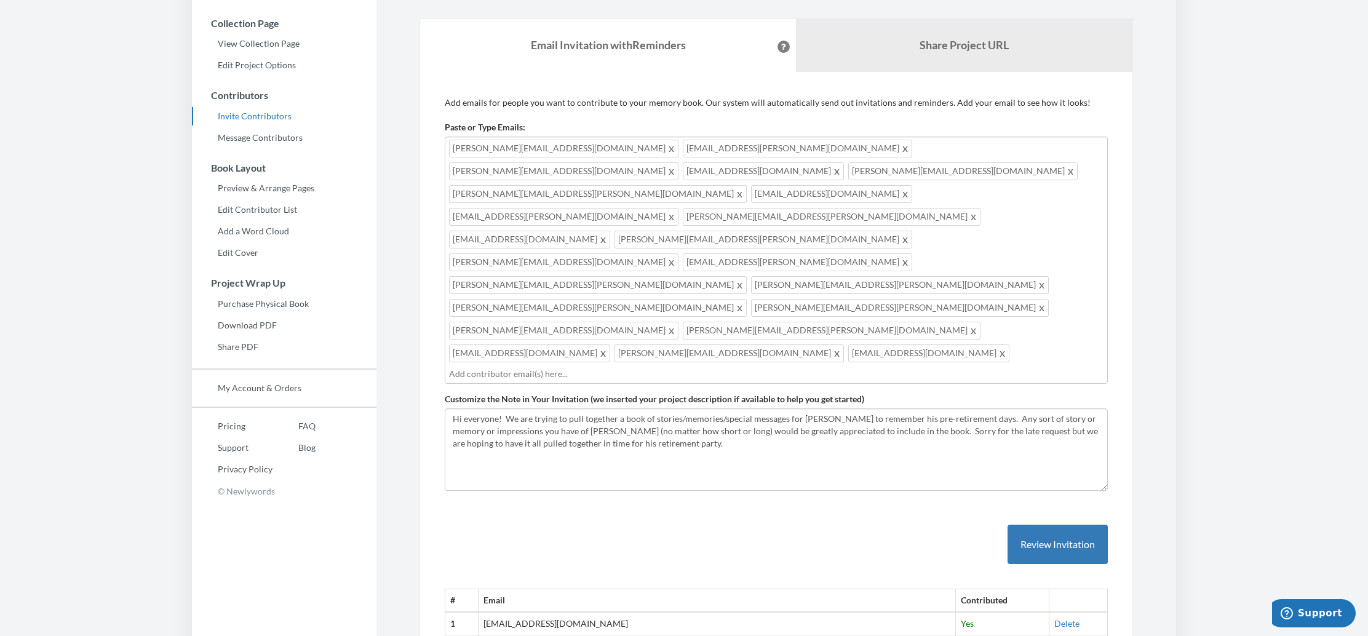
scroll to position [169, 0]
click at [1059, 525] on button "Review Invitation" at bounding box center [1058, 545] width 100 height 40
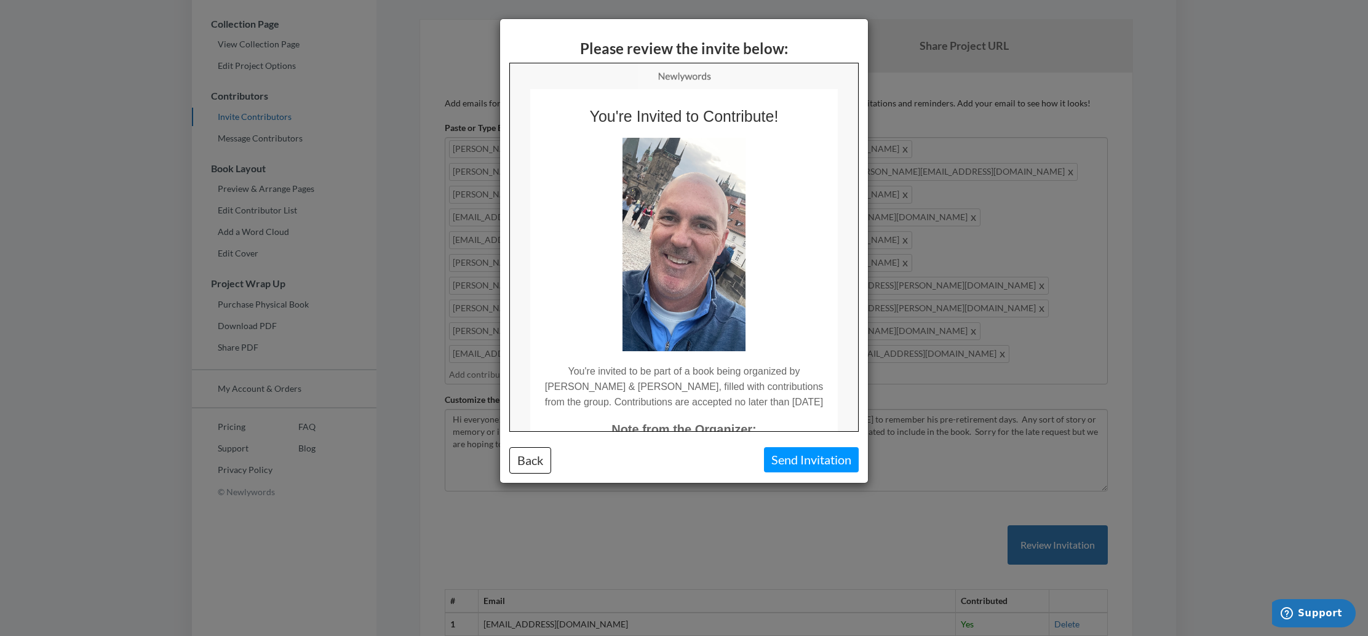
scroll to position [0, 0]
click at [822, 462] on button "Send Invitation" at bounding box center [811, 459] width 95 height 25
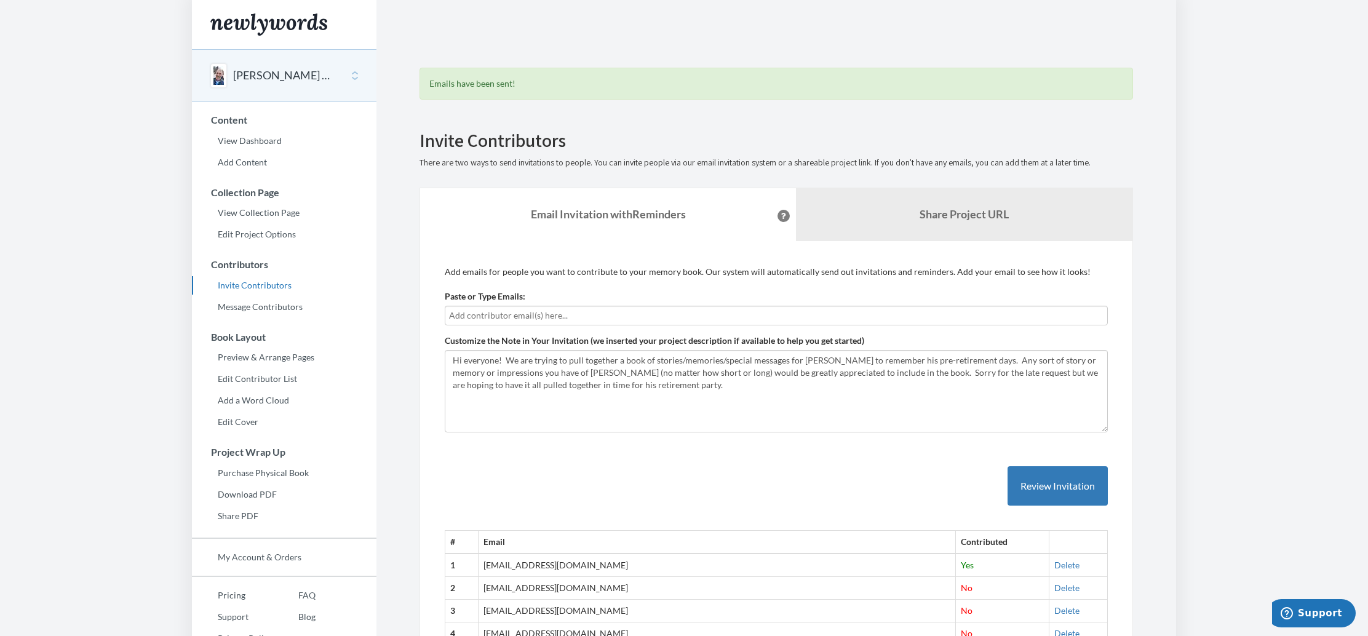
click at [748, 314] on input "text" at bounding box center [776, 316] width 654 height 14
type input "[EMAIL_ADDRESS][PERSON_NAME][DOMAIN_NAME]"
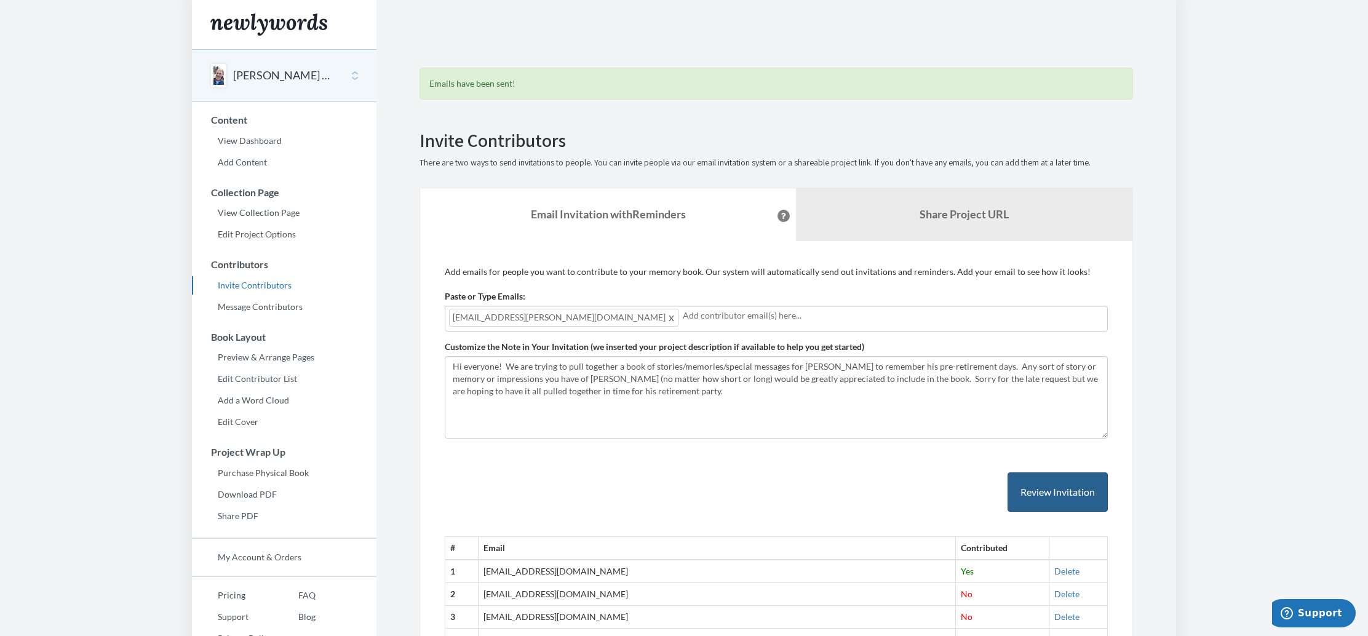
click at [1071, 492] on button "Review Invitation" at bounding box center [1058, 492] width 100 height 40
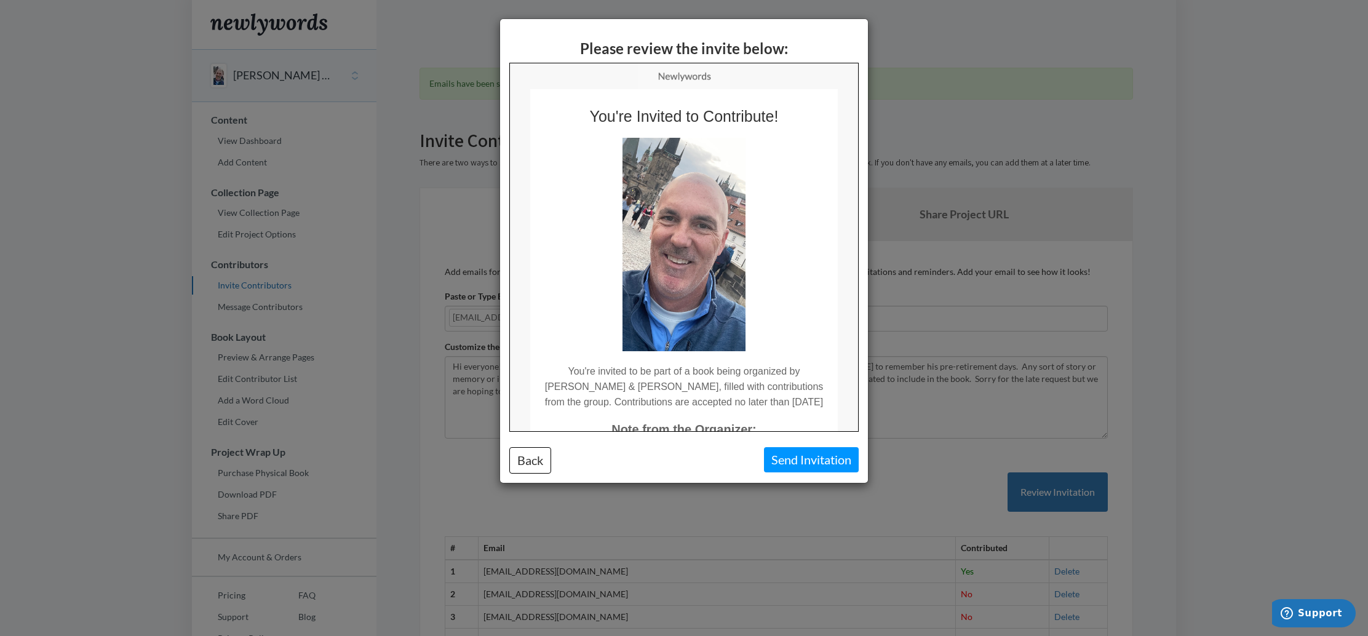
click at [832, 459] on button "Send Invitation" at bounding box center [811, 459] width 95 height 25
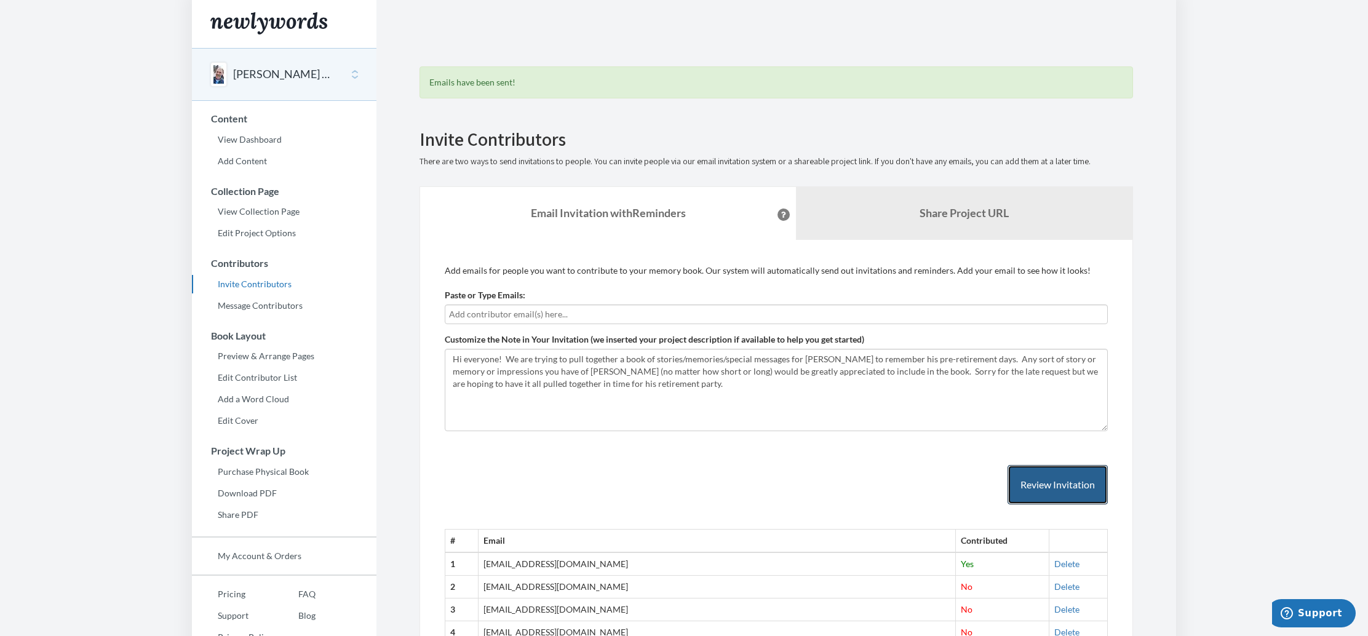
scroll to position [2, 0]
click at [625, 314] on input "text" at bounding box center [776, 313] width 654 height 14
type input "[EMAIL_ADDRESS][DOMAIN_NAME]"
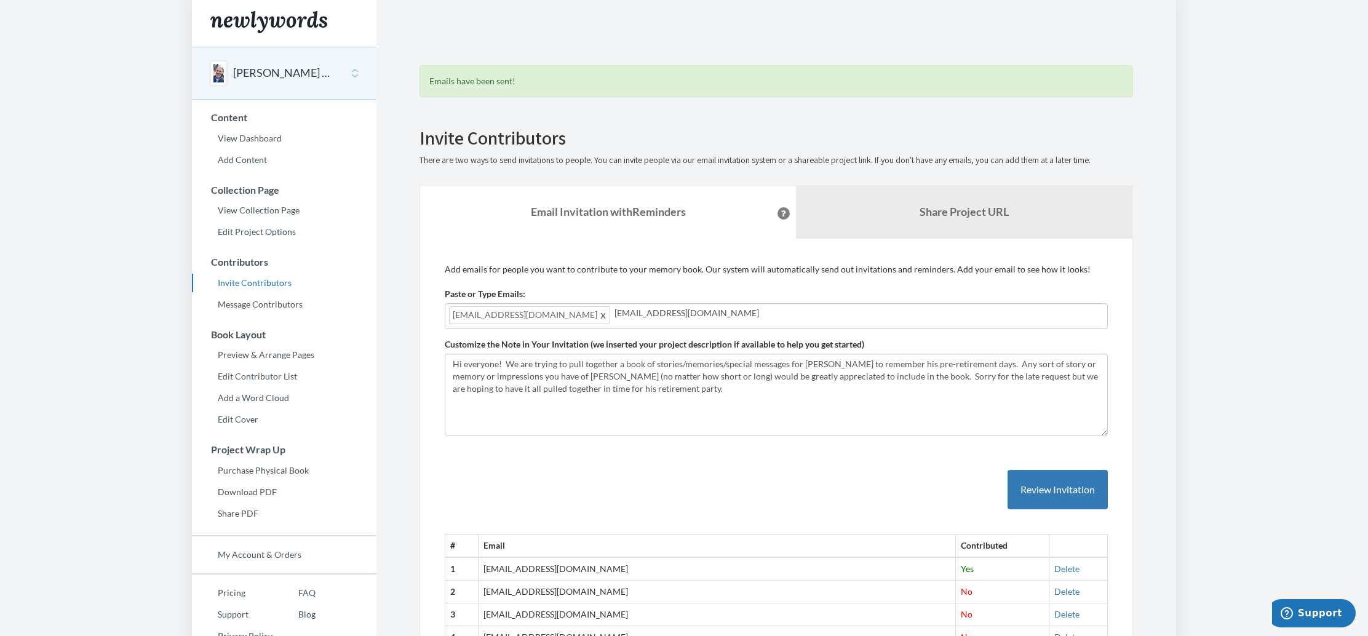
type input "[EMAIL_ADDRESS][DOMAIN_NAME]"
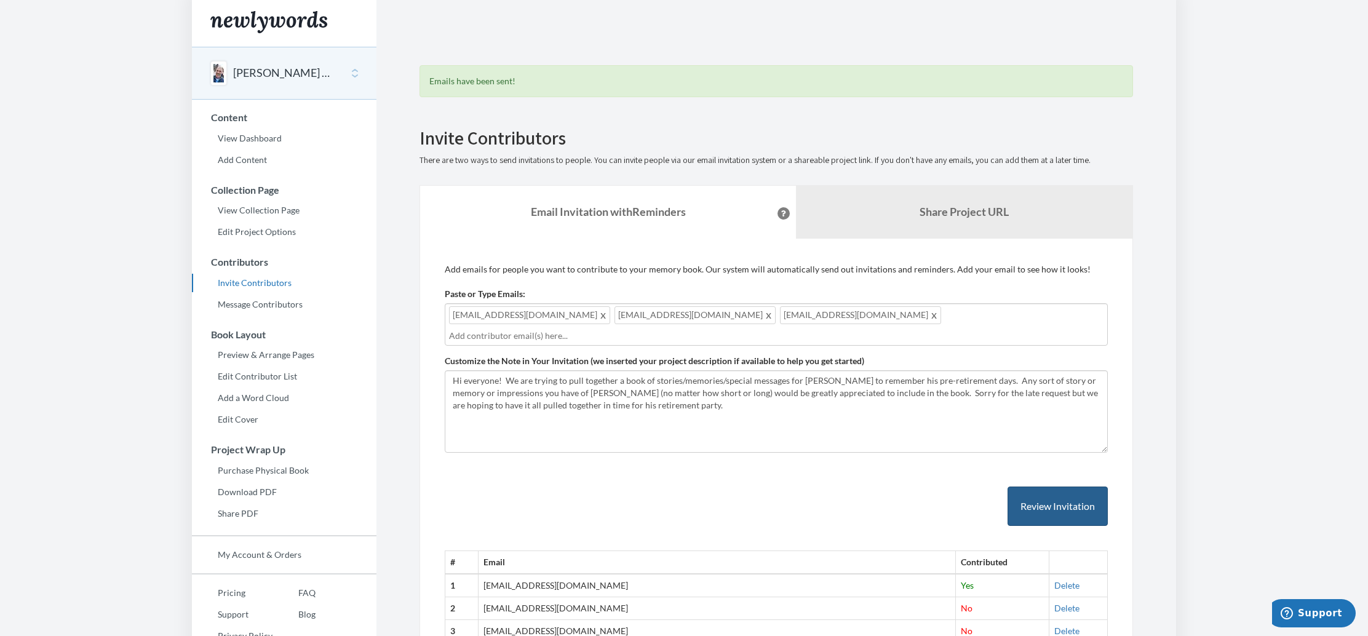
click at [1076, 487] on button "Review Invitation" at bounding box center [1058, 507] width 100 height 40
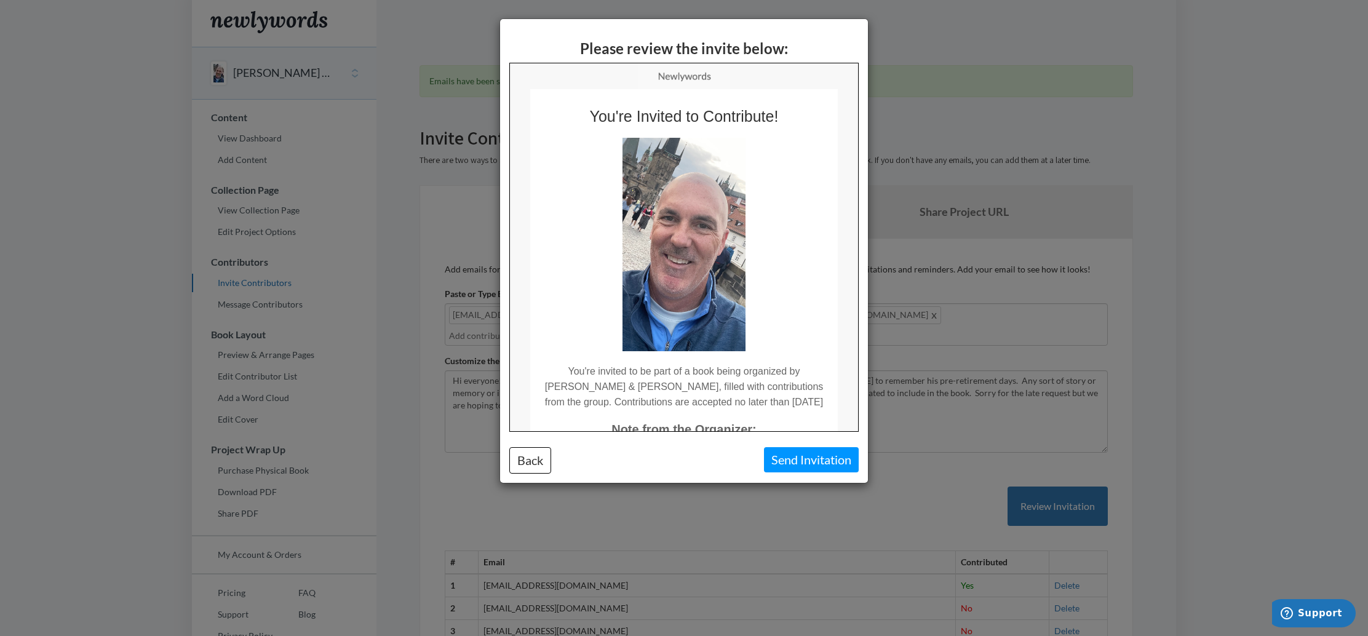
scroll to position [0, 0]
click at [817, 458] on button "Send Invitation" at bounding box center [811, 459] width 95 height 25
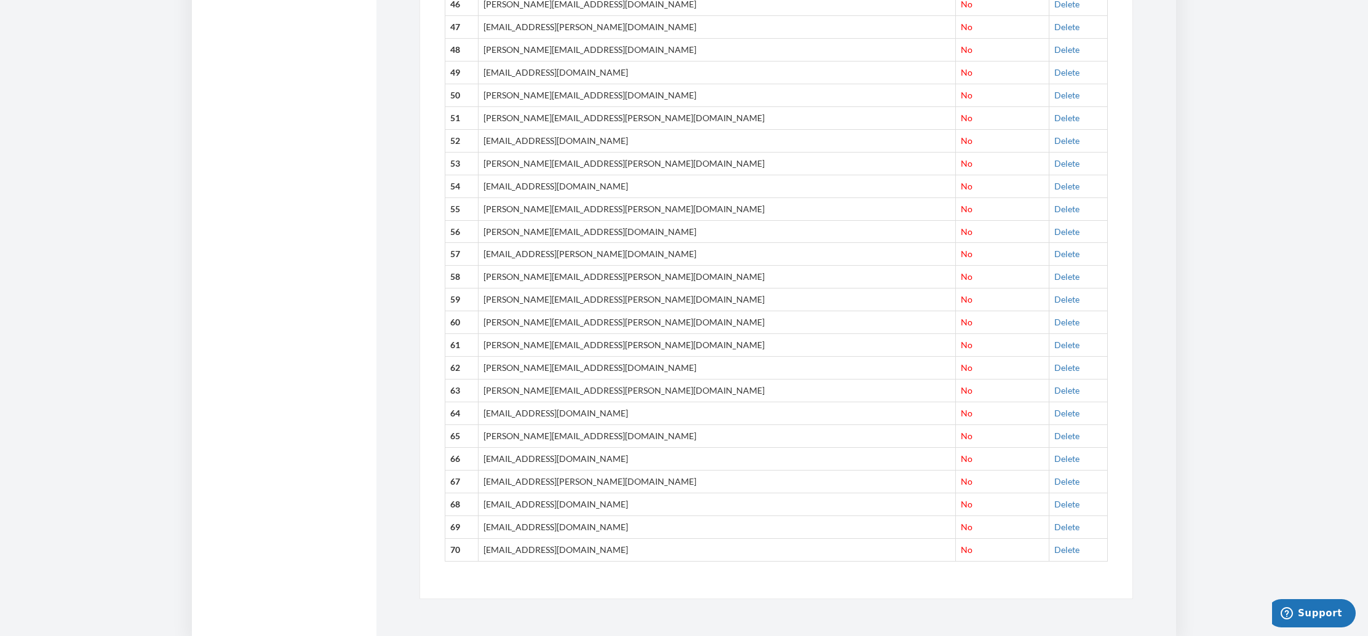
scroll to position [1585, 0]
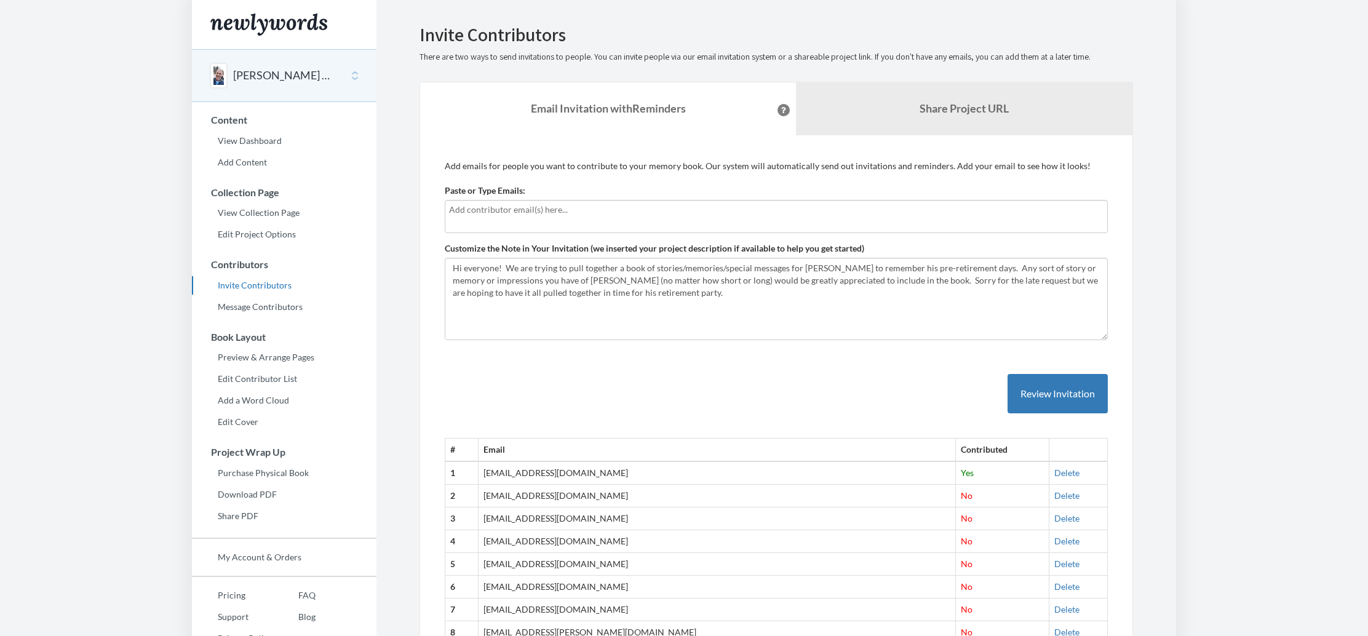
click at [574, 212] on input "text" at bounding box center [776, 210] width 654 height 14
type input "jeffbaird10@yahoo.com"
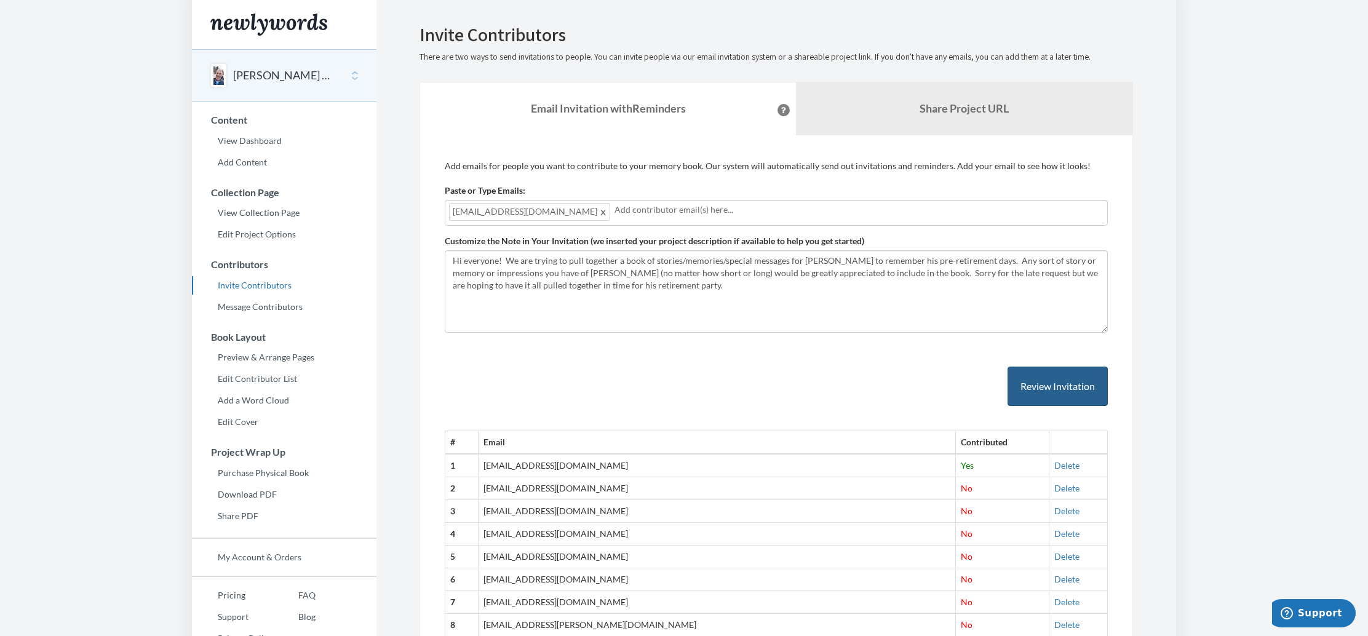
click at [1063, 384] on button "Review Invitation" at bounding box center [1058, 387] width 100 height 40
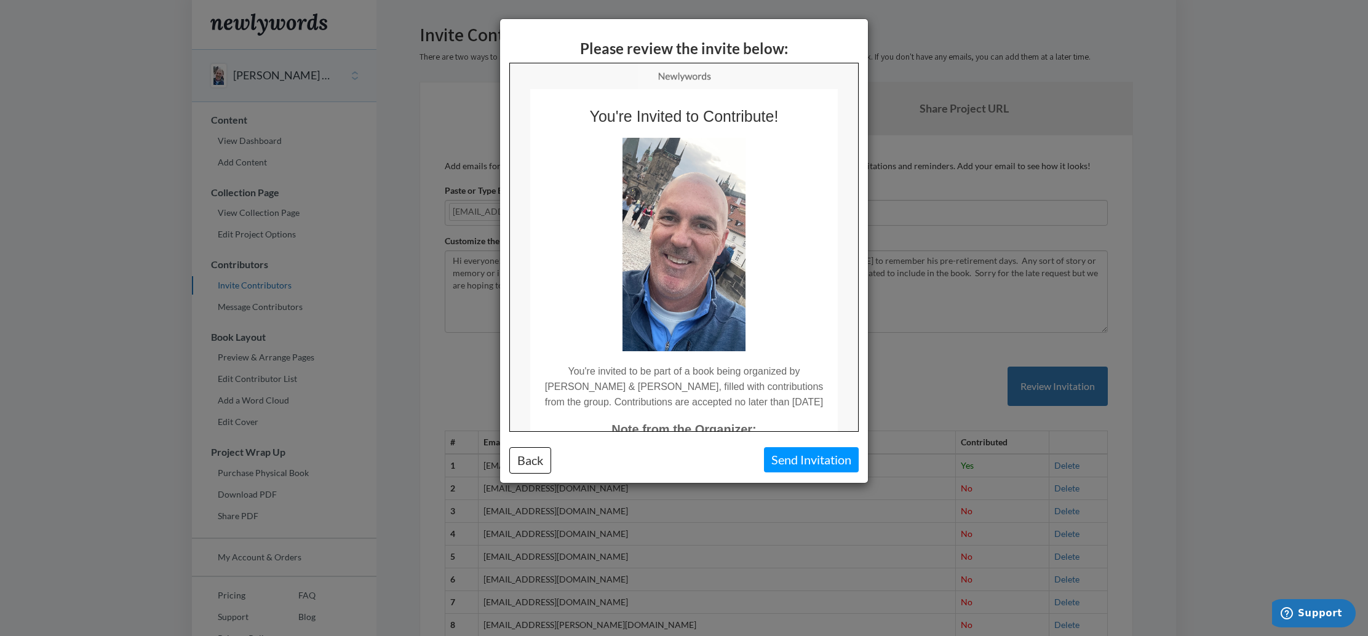
click at [837, 466] on button "Send Invitation" at bounding box center [811, 459] width 95 height 25
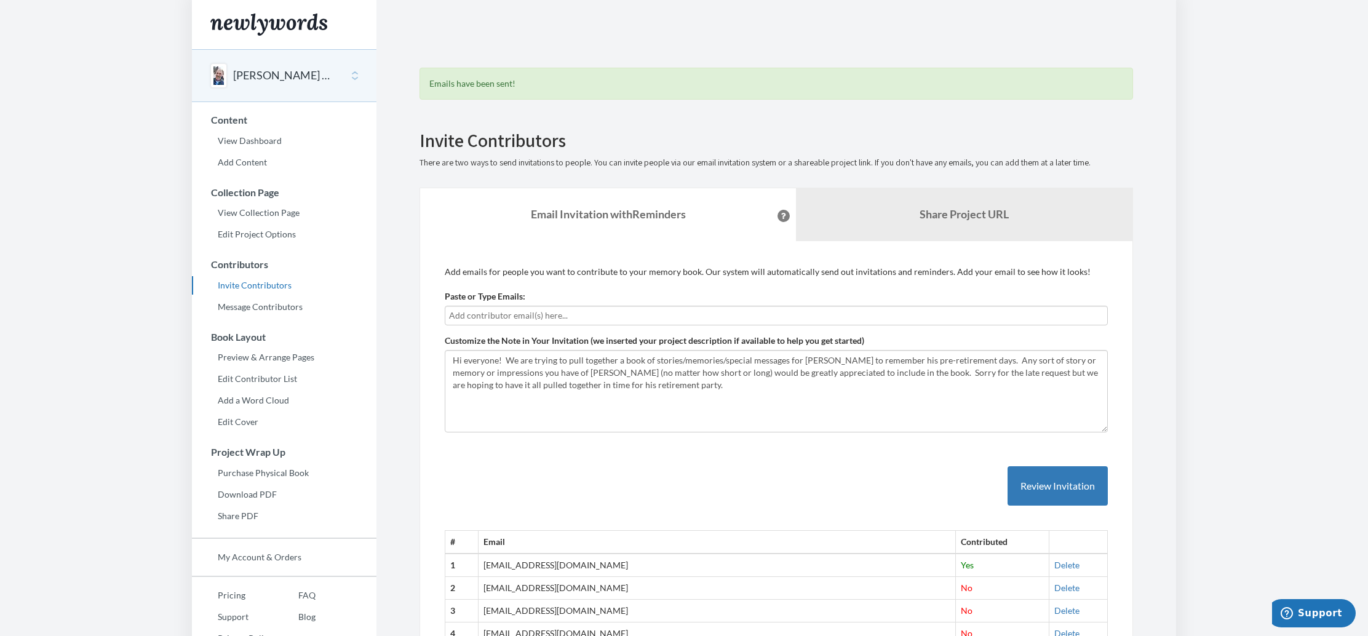
click at [683, 318] on input "text" at bounding box center [776, 316] width 654 height 14
type input "bryon.m.adams@gmail.com"
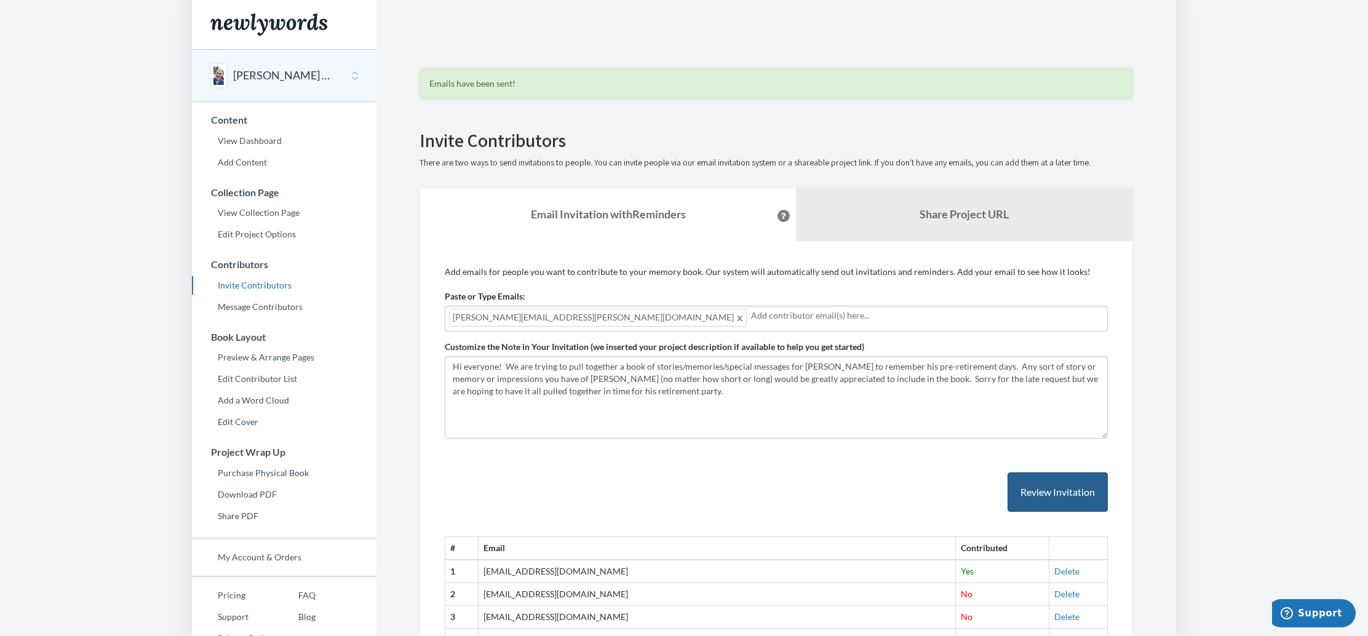
click at [1049, 491] on button "Review Invitation" at bounding box center [1058, 492] width 100 height 40
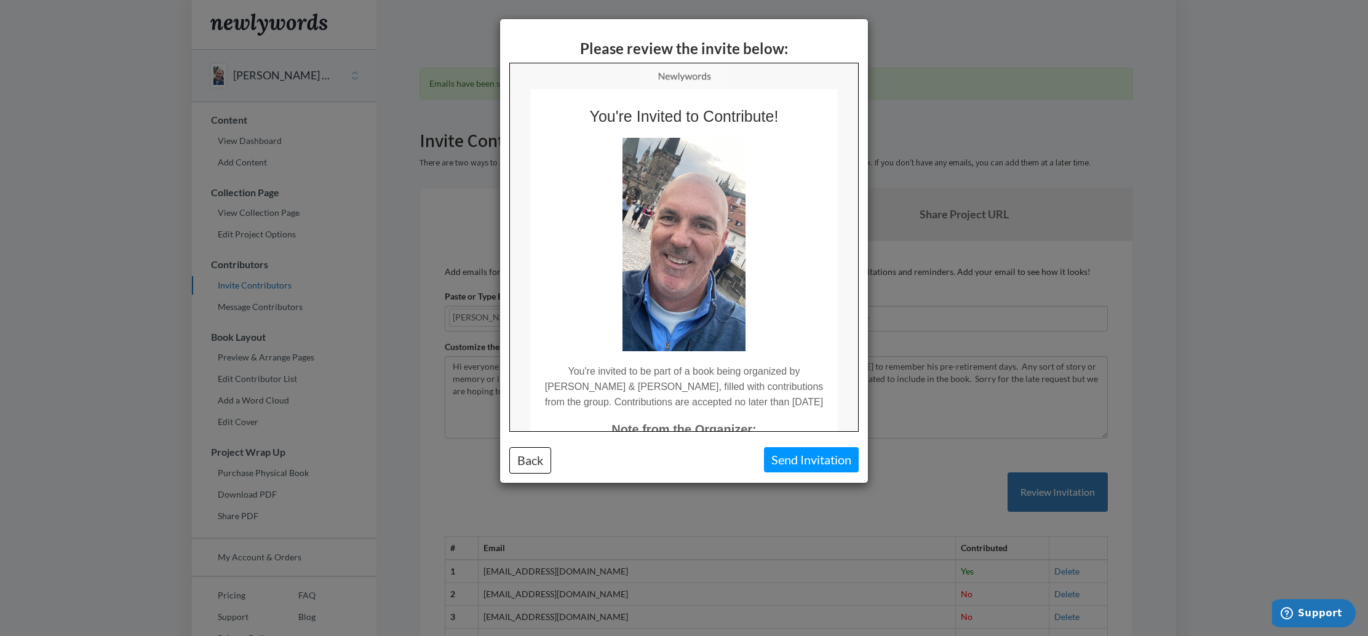
click at [843, 464] on button "Send Invitation" at bounding box center [811, 459] width 95 height 25
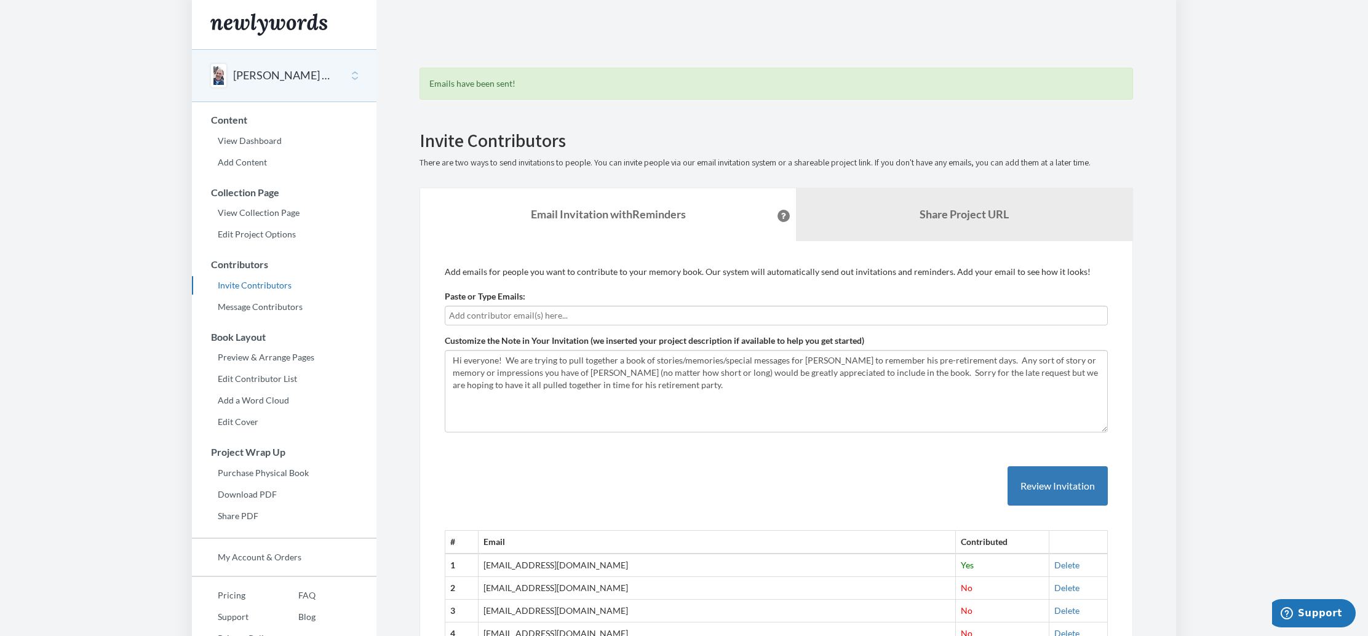
click at [528, 319] on input "text" at bounding box center [776, 316] width 654 height 14
type input "keithtrainerconsulting@yahoo.com"
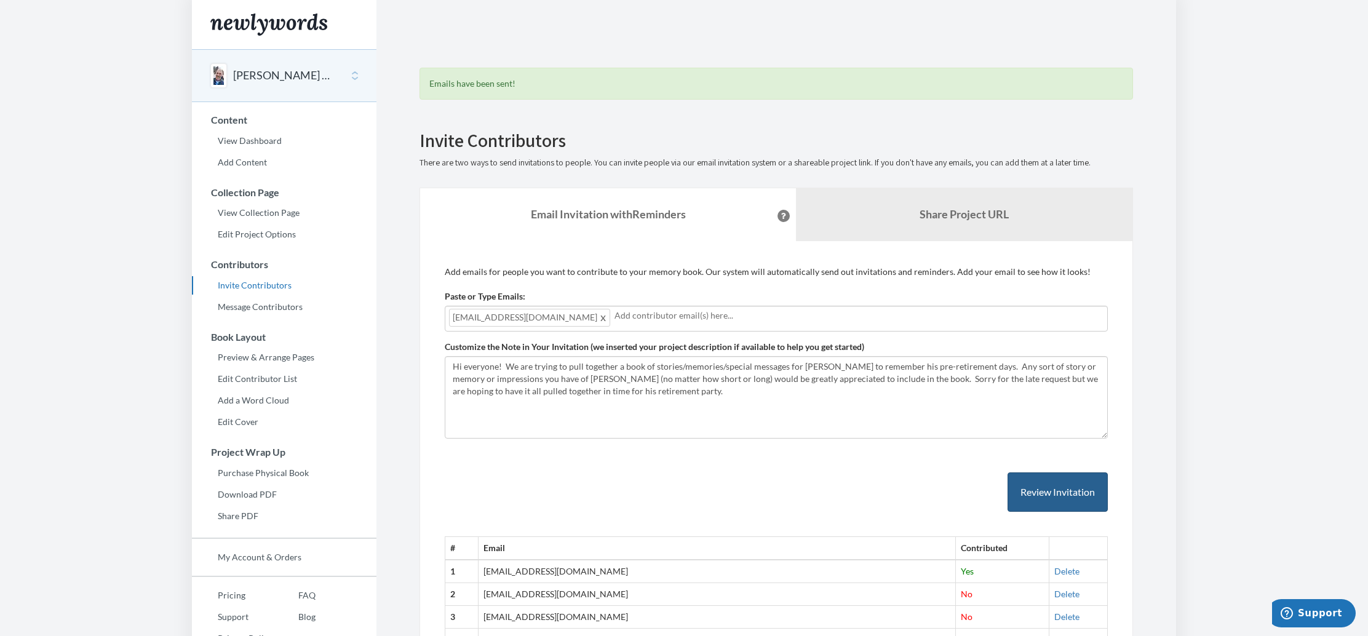
click at [1039, 493] on button "Review Invitation" at bounding box center [1058, 492] width 100 height 40
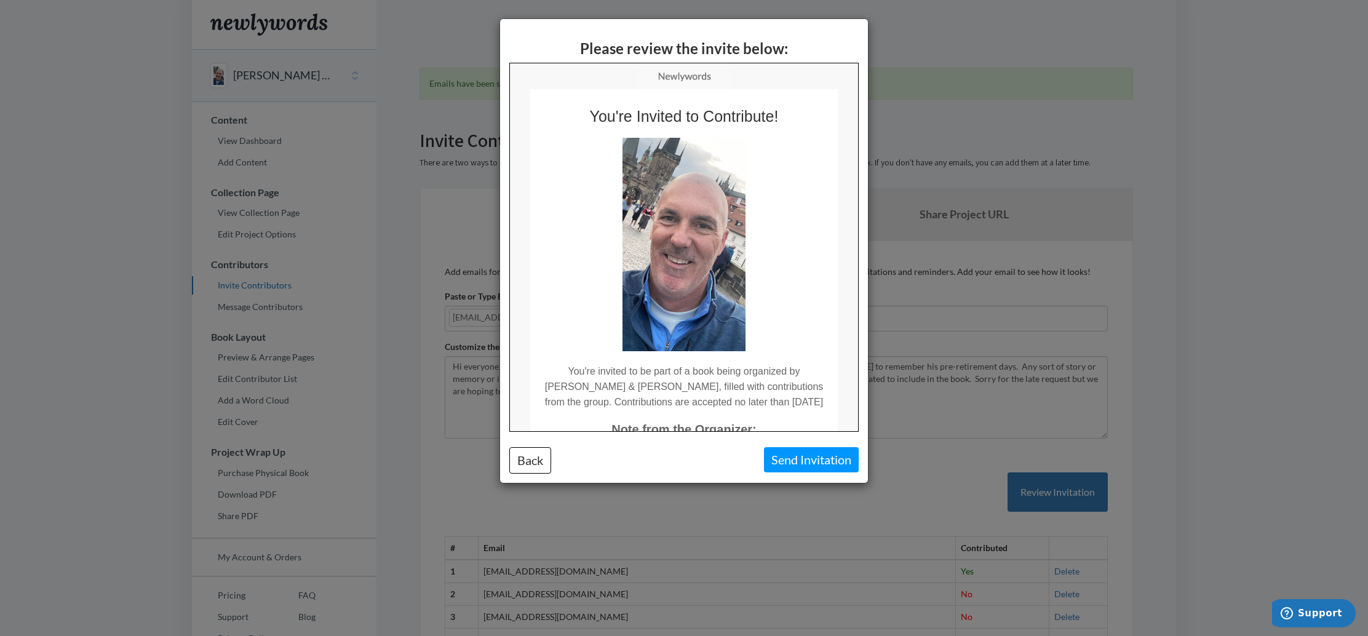
click at [816, 460] on button "Send Invitation" at bounding box center [811, 459] width 95 height 25
